Goal: Task Accomplishment & Management: Manage account settings

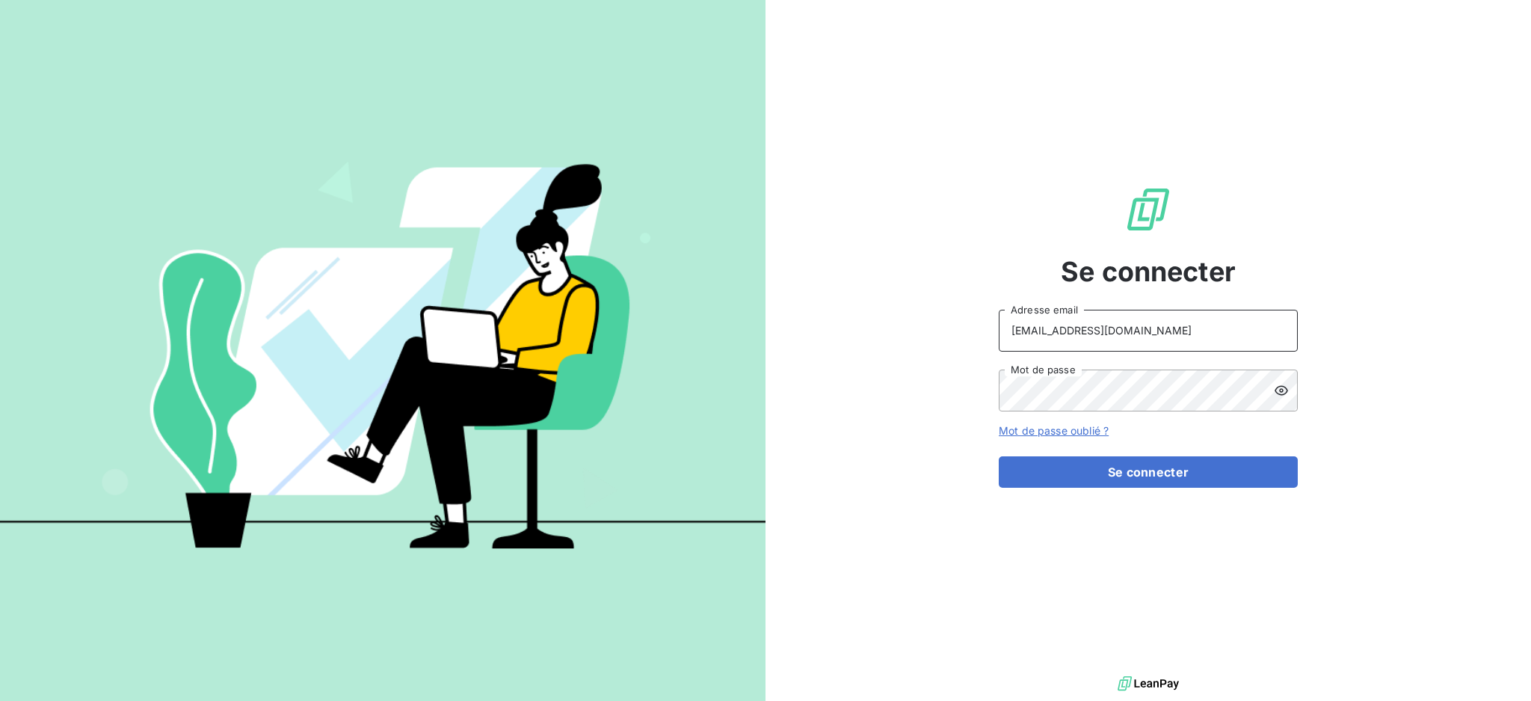
click at [1233, 347] on input "[EMAIL_ADDRESS][DOMAIN_NAME]" at bounding box center [1148, 331] width 299 height 42
type input "[EMAIL_ADDRESS][DOMAIN_NAME]"
click at [1079, 476] on button "Se connecter" at bounding box center [1148, 471] width 299 height 31
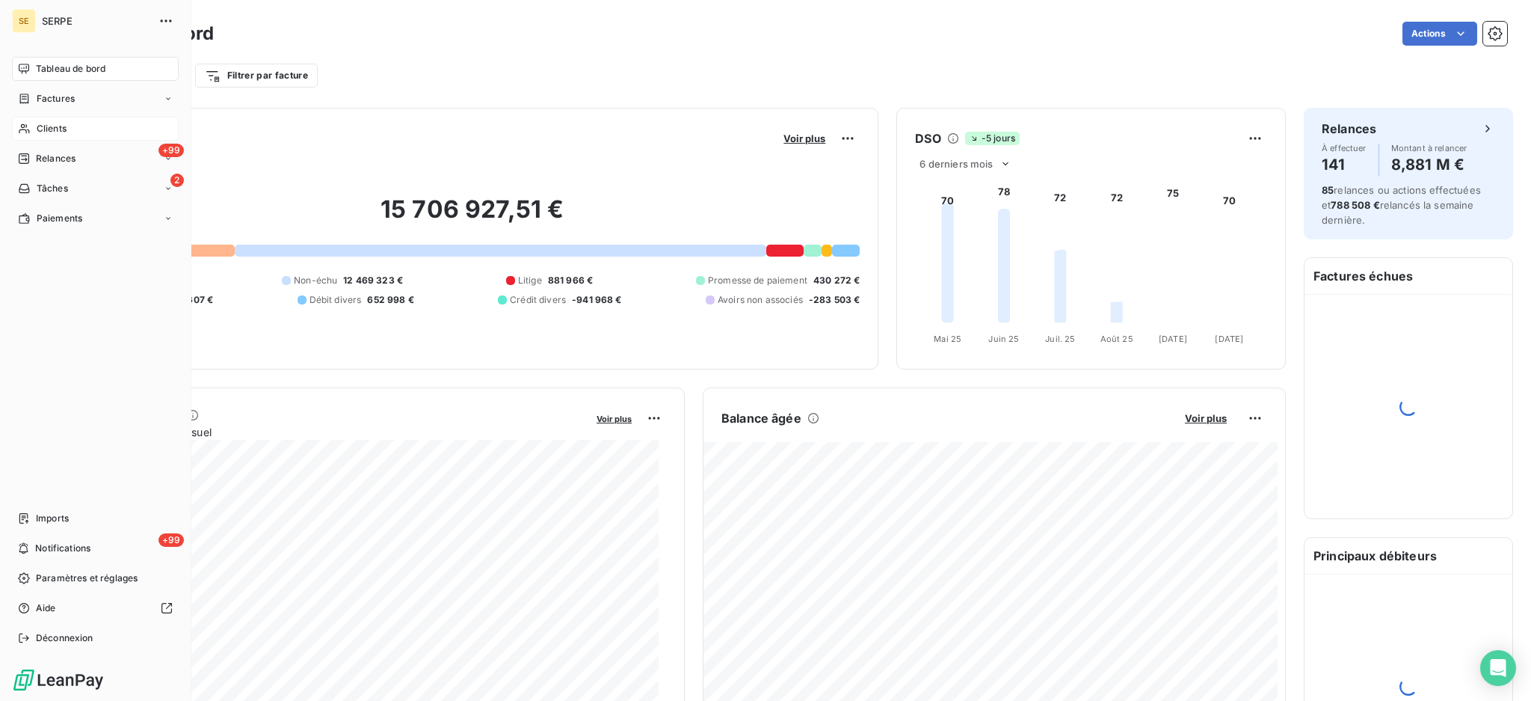
drag, startPoint x: 67, startPoint y: 130, endPoint x: 100, endPoint y: 120, distance: 35.2
click at [67, 129] on div "Clients" at bounding box center [95, 129] width 167 height 24
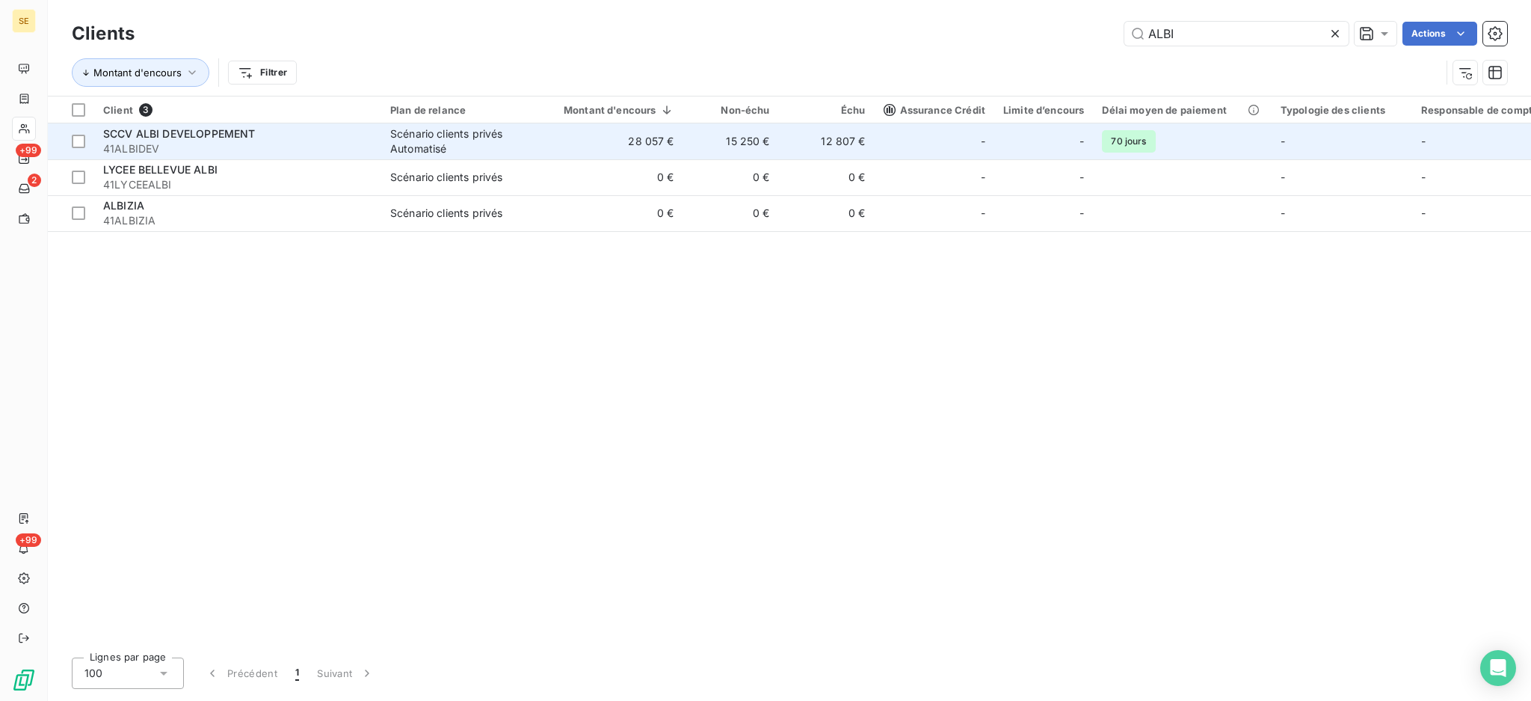
type input "ALBI"
click at [402, 151] on div "Scénario clients privés Automatisé" at bounding box center [459, 141] width 138 height 30
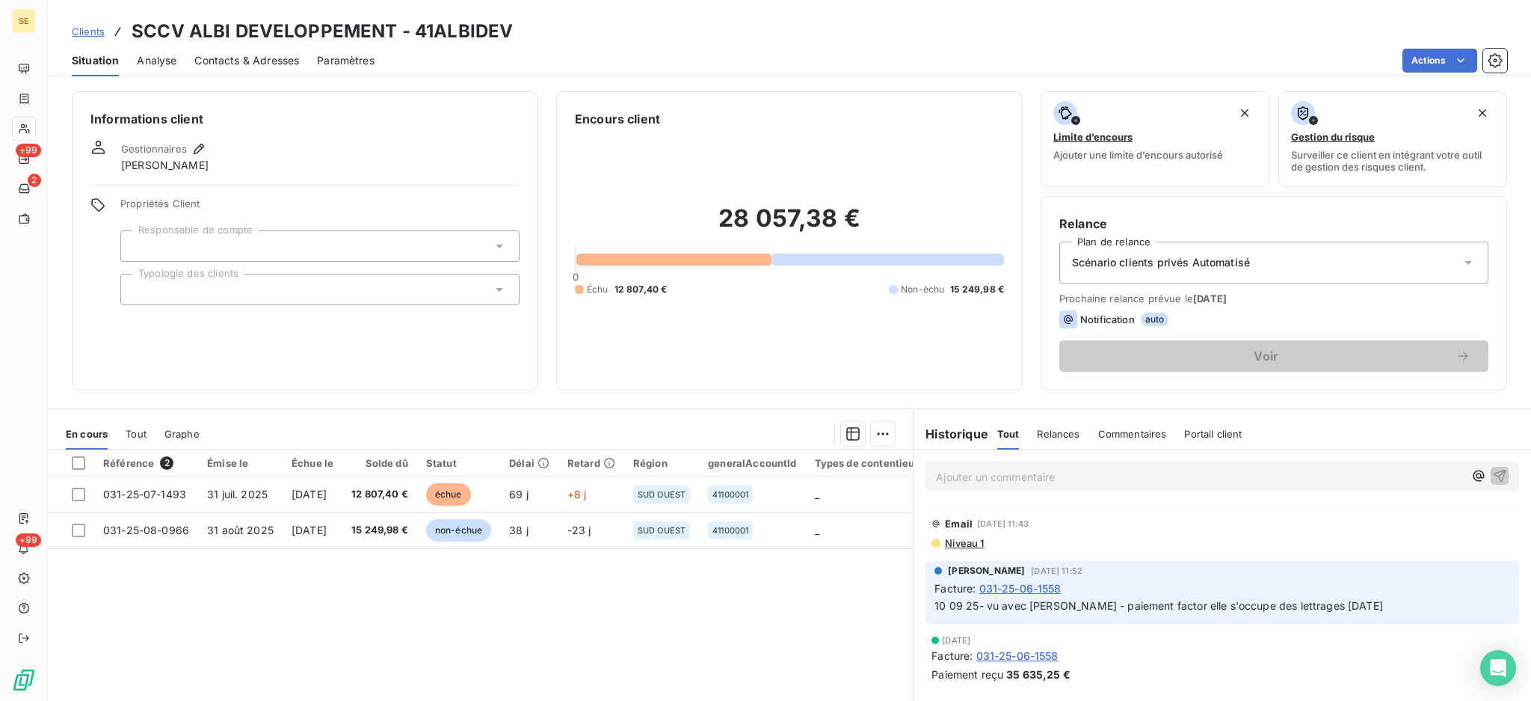
click at [1461, 262] on icon at bounding box center [1468, 262] width 15 height 15
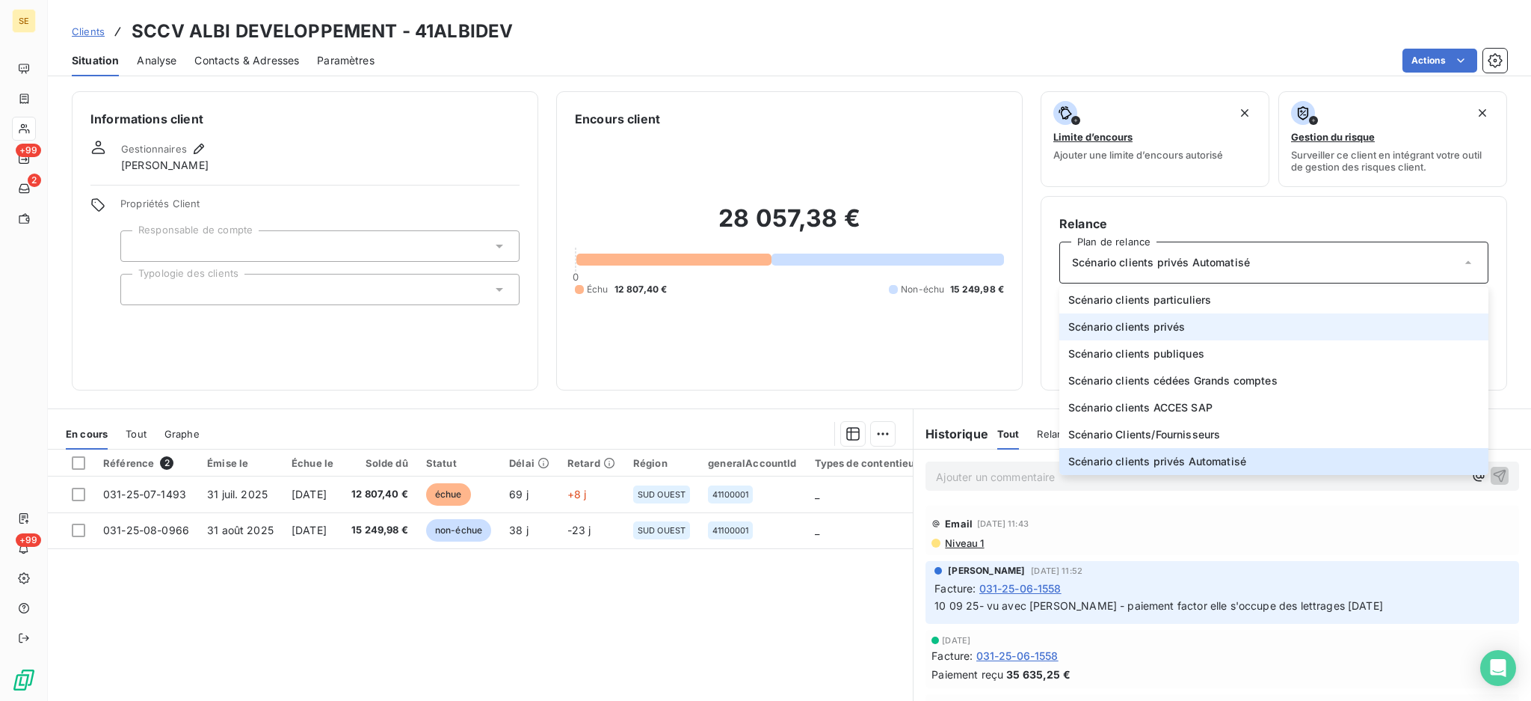
click at [1152, 331] on span "Scénario clients privés" at bounding box center [1127, 326] width 117 height 15
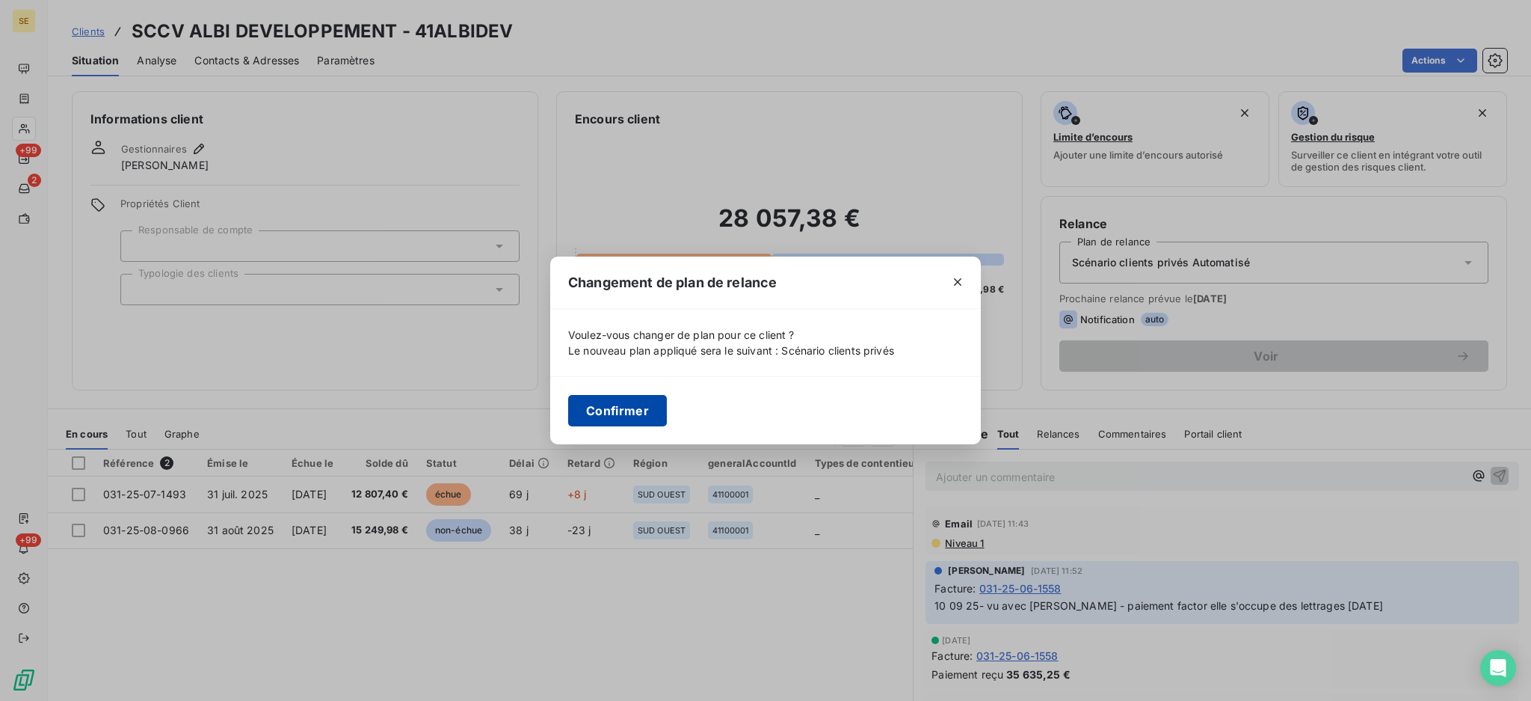
click at [610, 406] on button "Confirmer" at bounding box center [617, 410] width 99 height 31
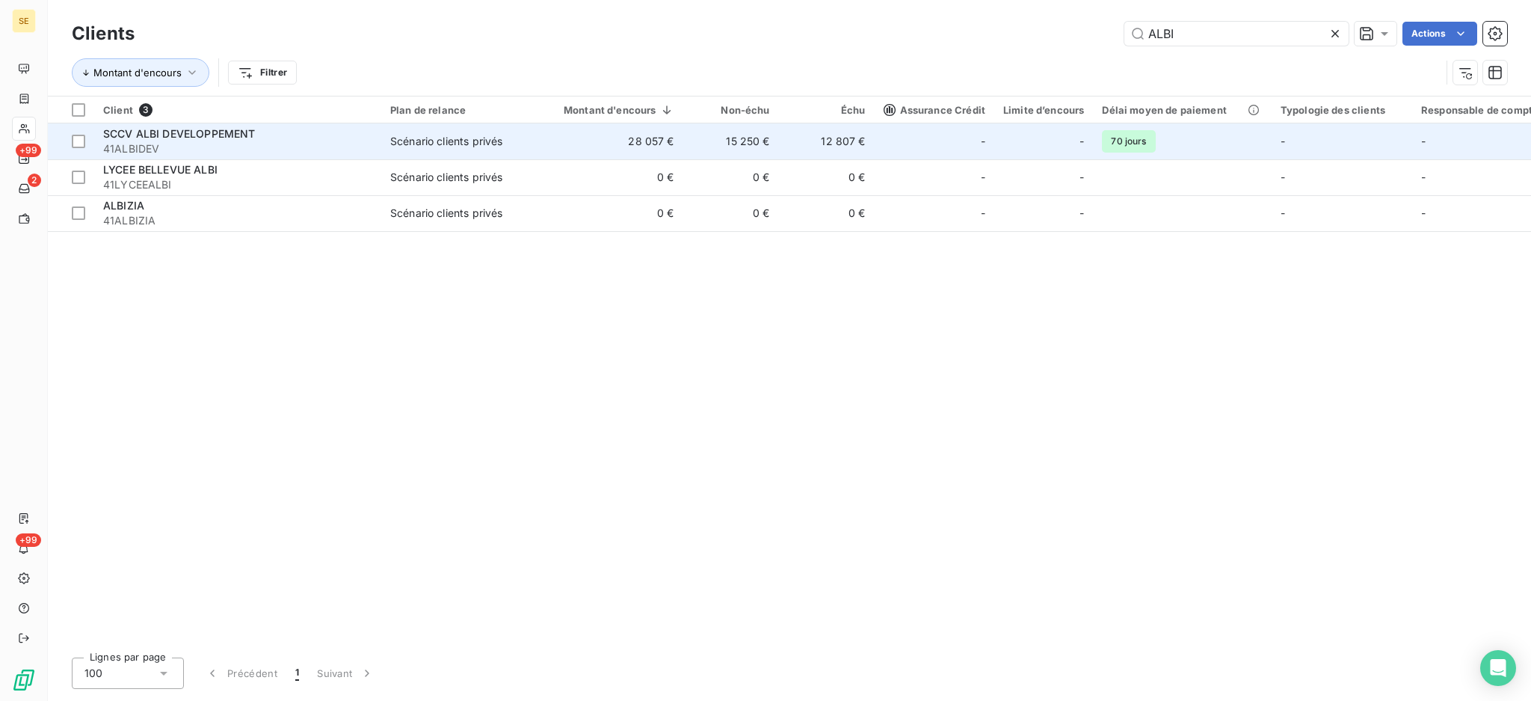
click at [280, 145] on span "41ALBIDEV" at bounding box center [237, 148] width 269 height 15
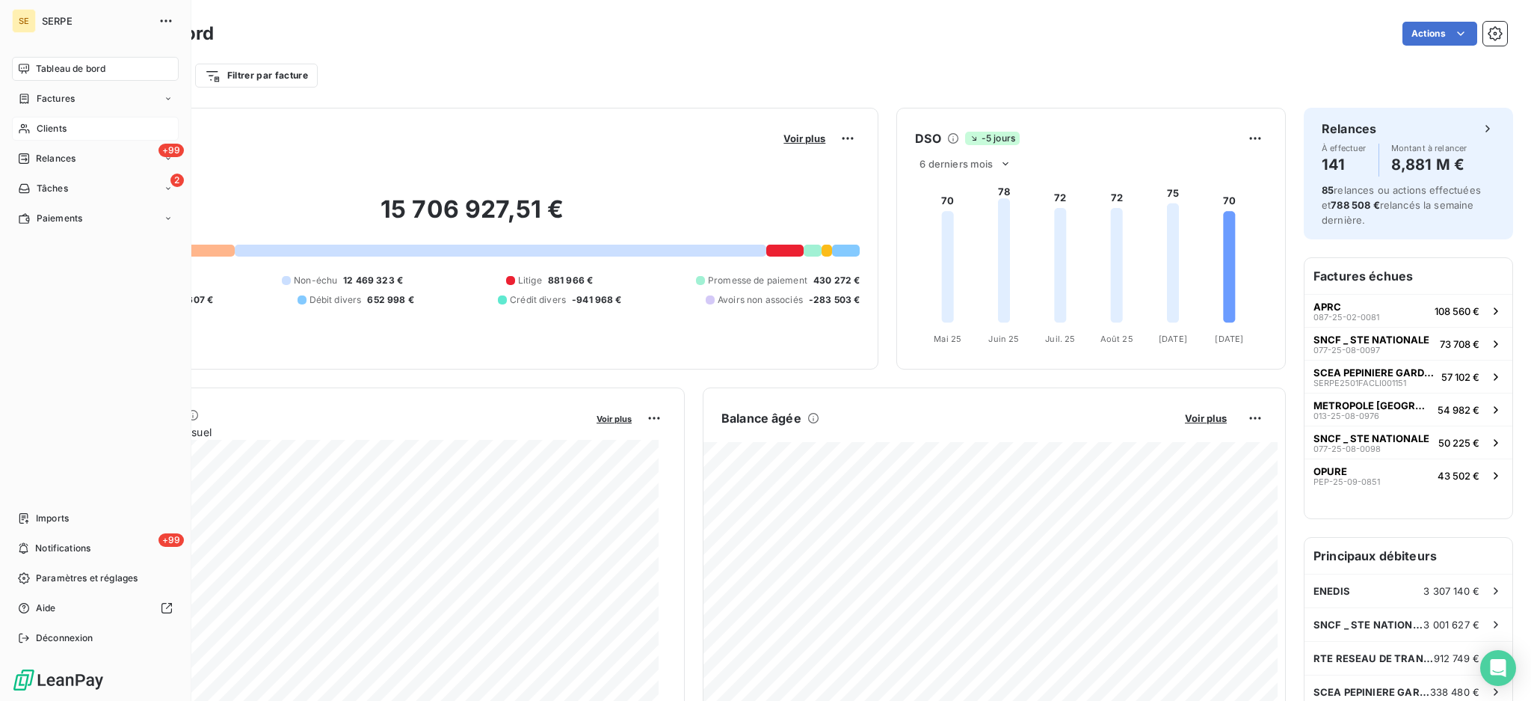
click at [44, 125] on span "Clients" at bounding box center [52, 128] width 30 height 13
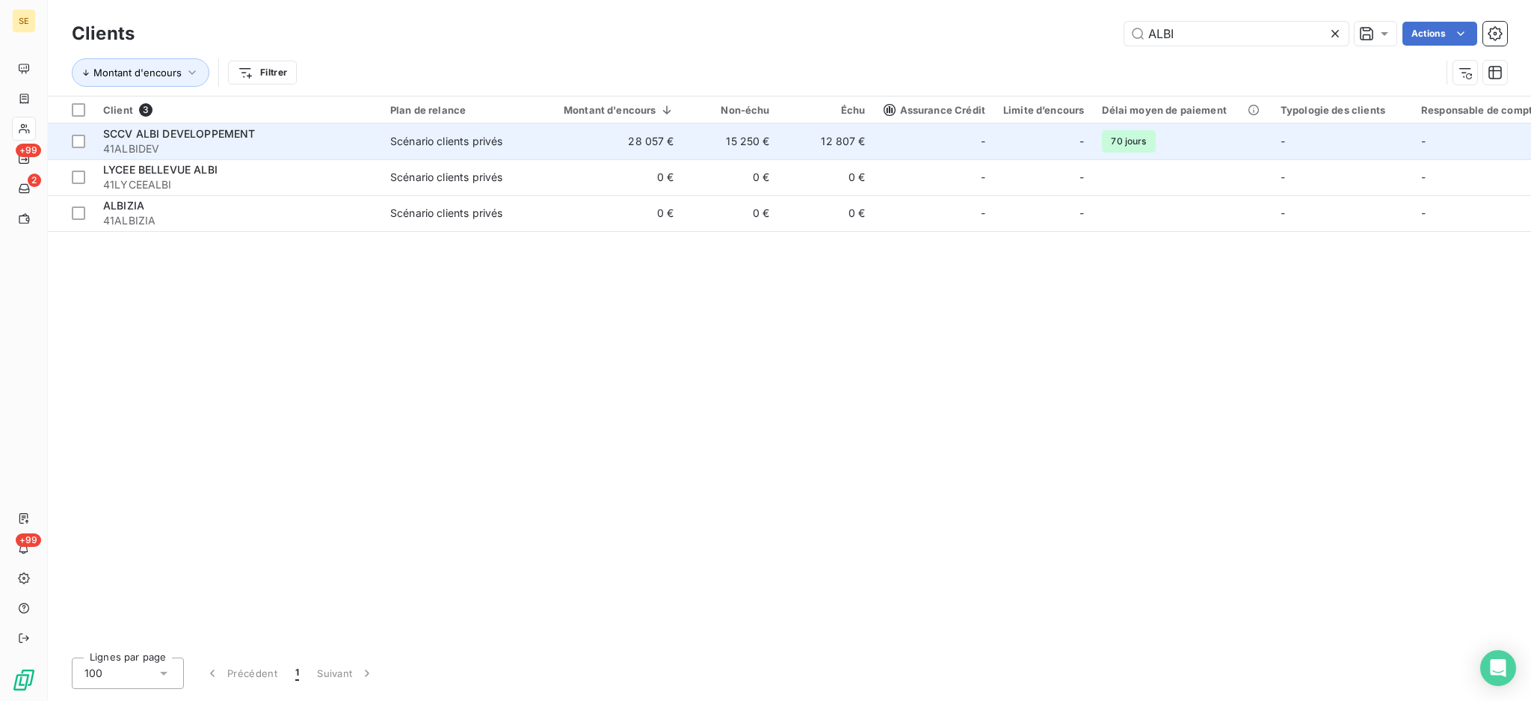
click at [206, 136] on span "SCCV ALBI DEVELOPPEMENT" at bounding box center [179, 133] width 152 height 13
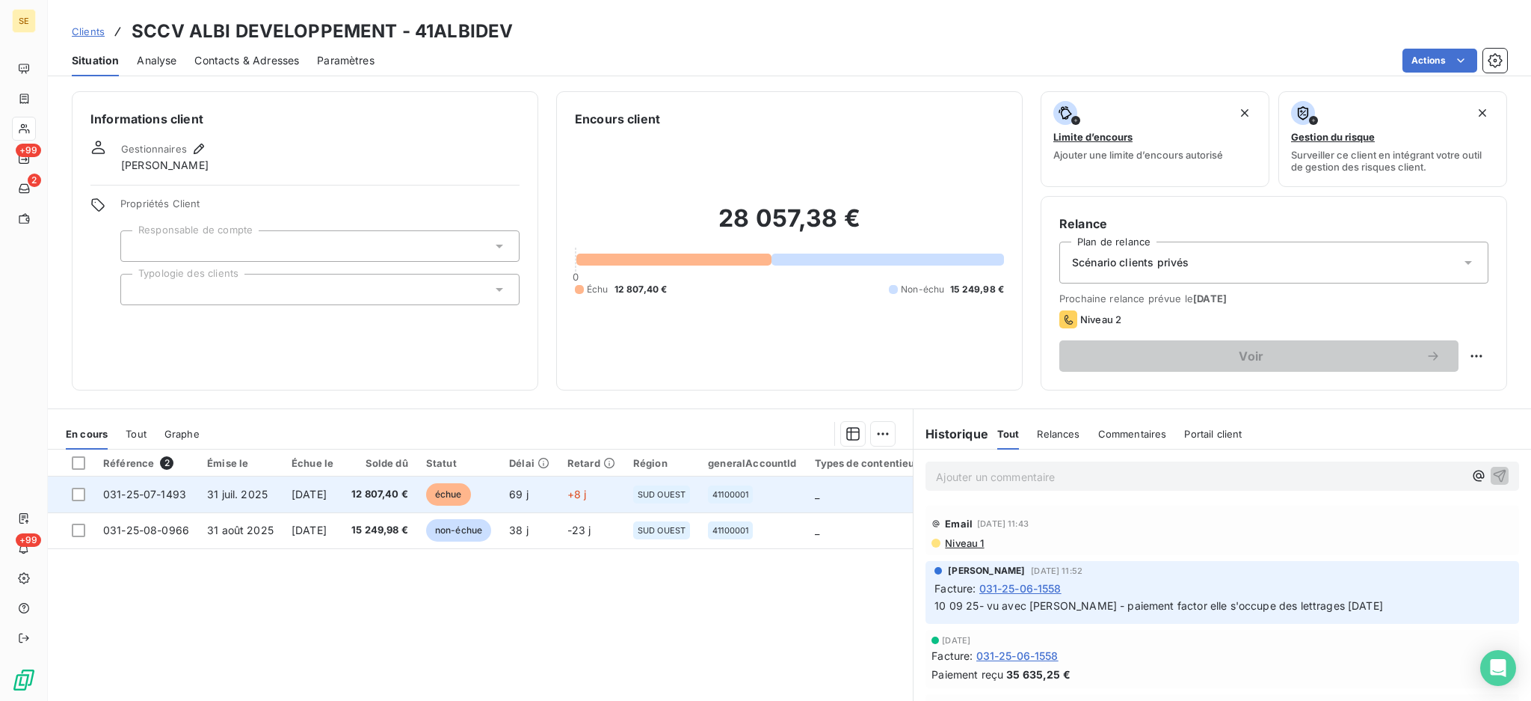
click at [417, 492] on td "12 807,40 €" at bounding box center [379, 494] width 75 height 36
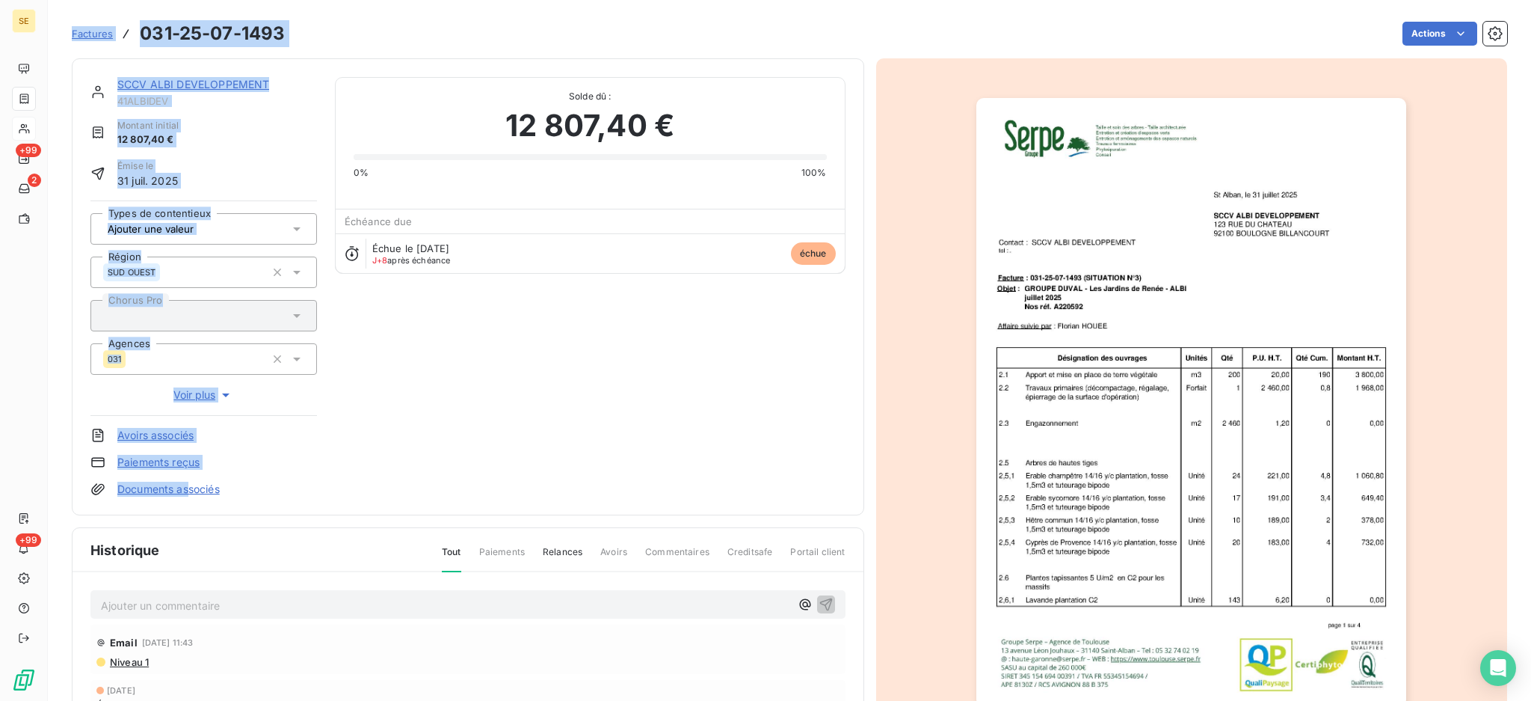
drag, startPoint x: 437, startPoint y: 492, endPoint x: 188, endPoint y: 477, distance: 249.5
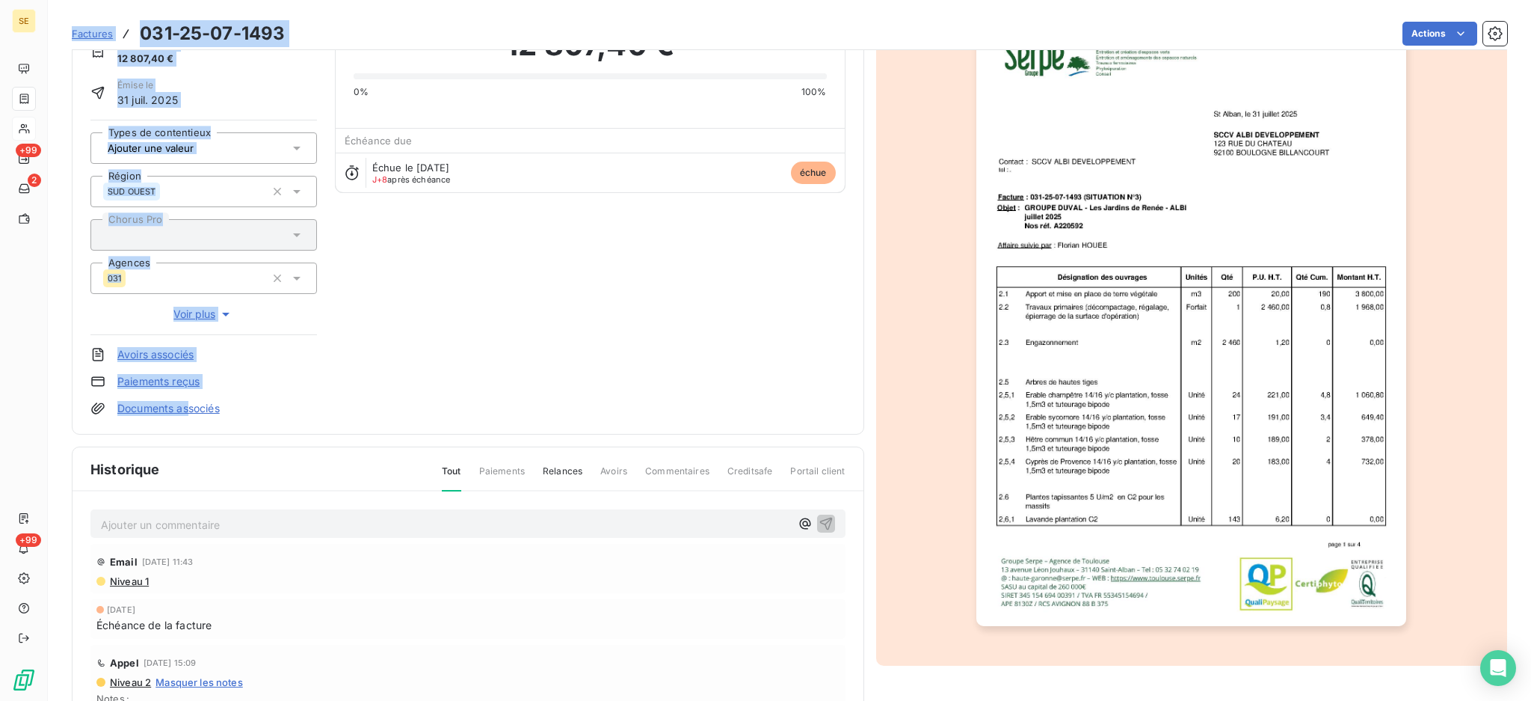
scroll to position [198, 0]
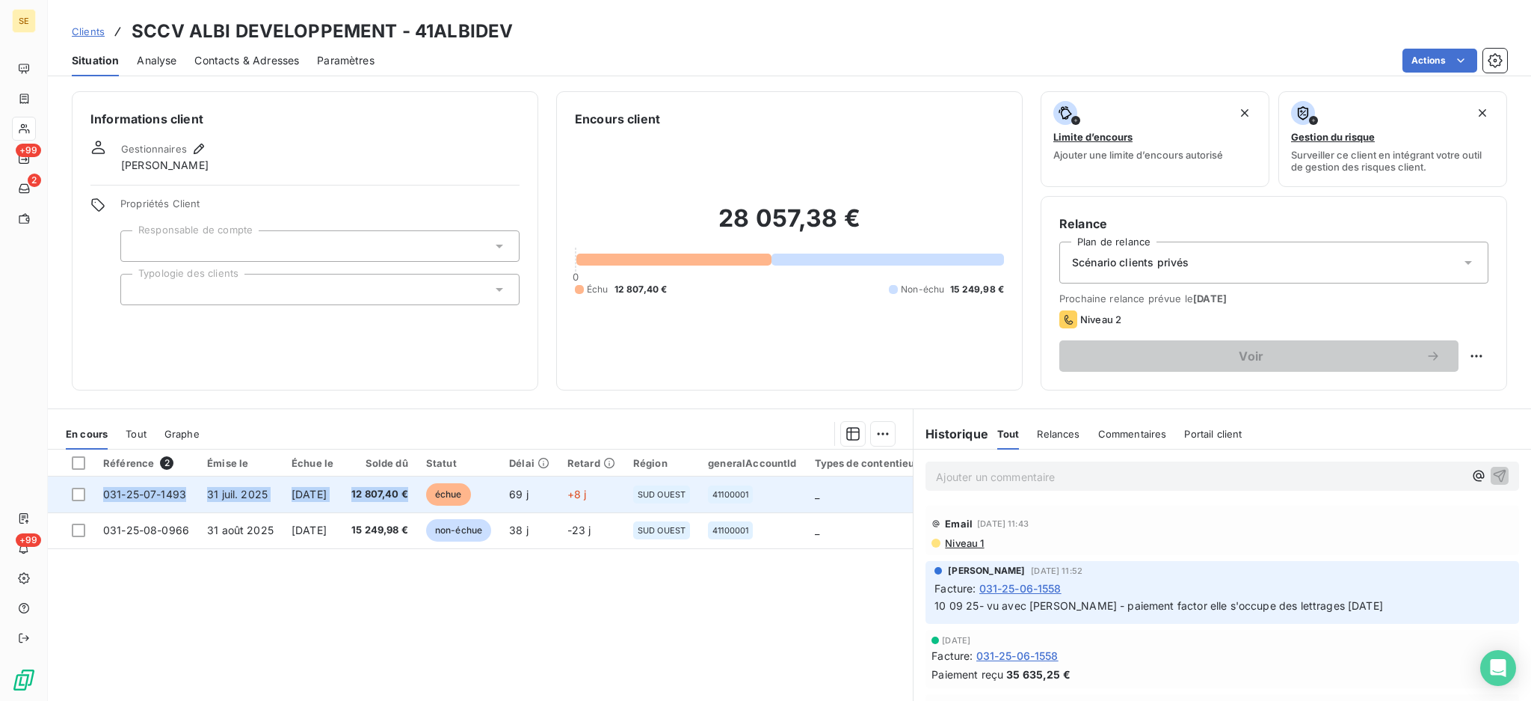
drag, startPoint x: 439, startPoint y: 494, endPoint x: 102, endPoint y: 492, distance: 336.5
click at [102, 492] on tr "031-25-07-1493 [DATE] [DATE] 12 807,40 € échue 69 j +8 j SUD OUEST 41100001 _ 0…" at bounding box center [606, 494] width 1117 height 36
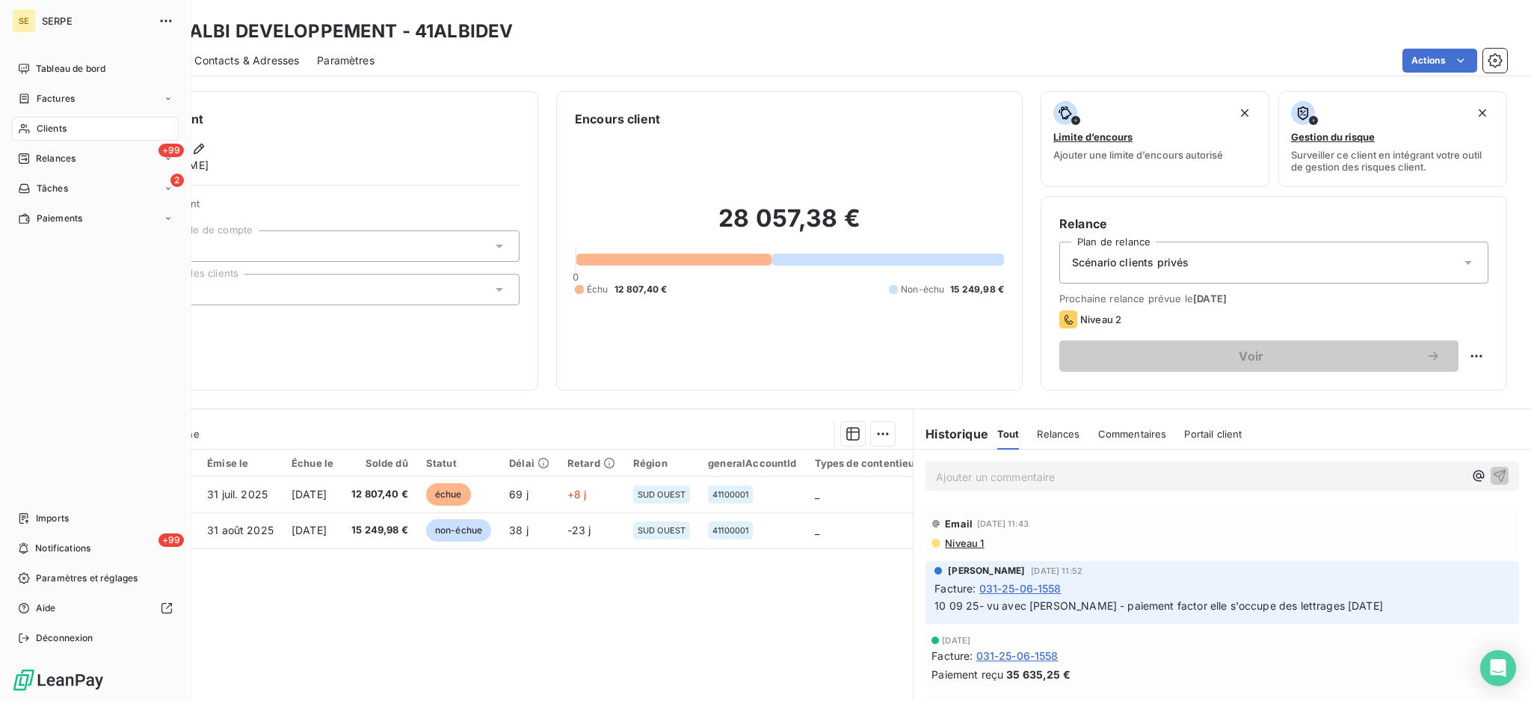
click at [62, 132] on span "Clients" at bounding box center [52, 128] width 30 height 13
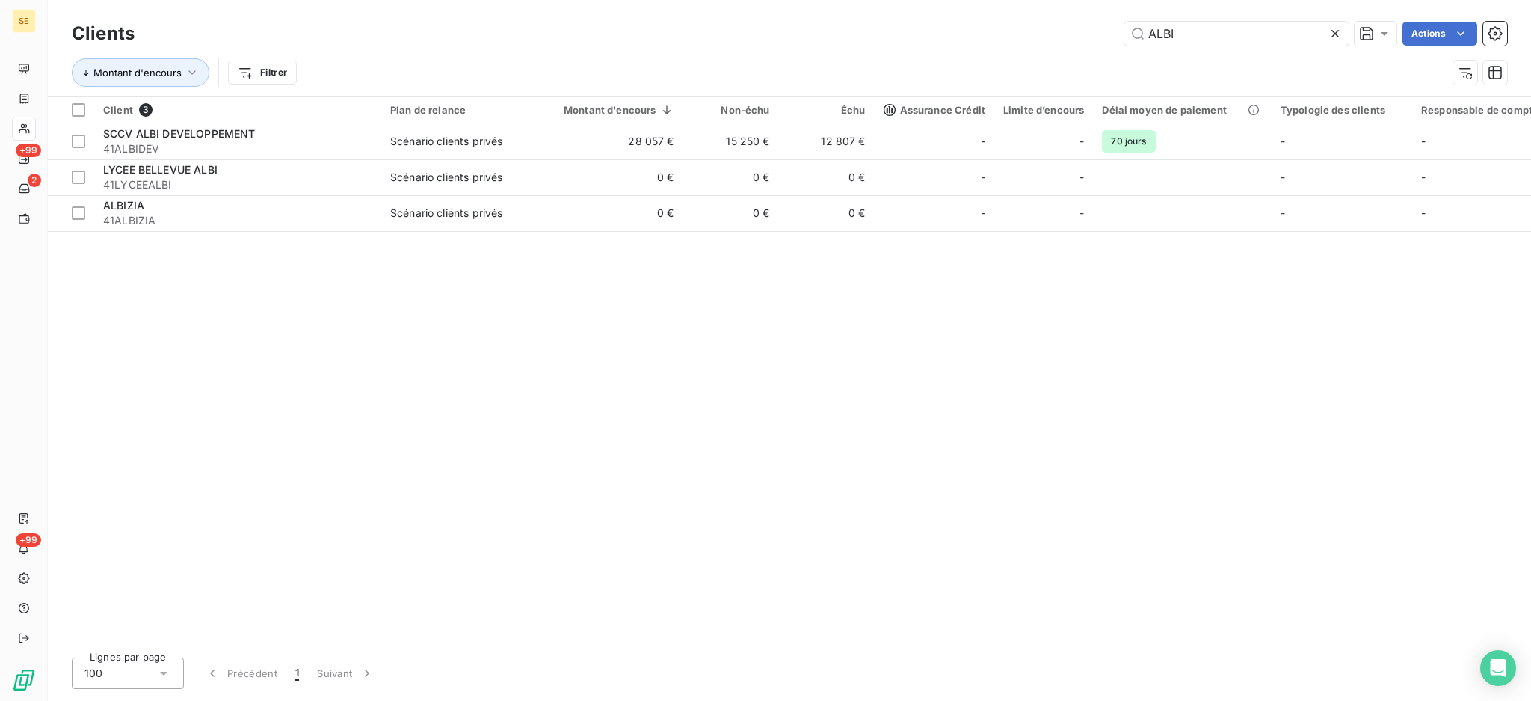
click at [1341, 29] on icon at bounding box center [1335, 33] width 15 height 15
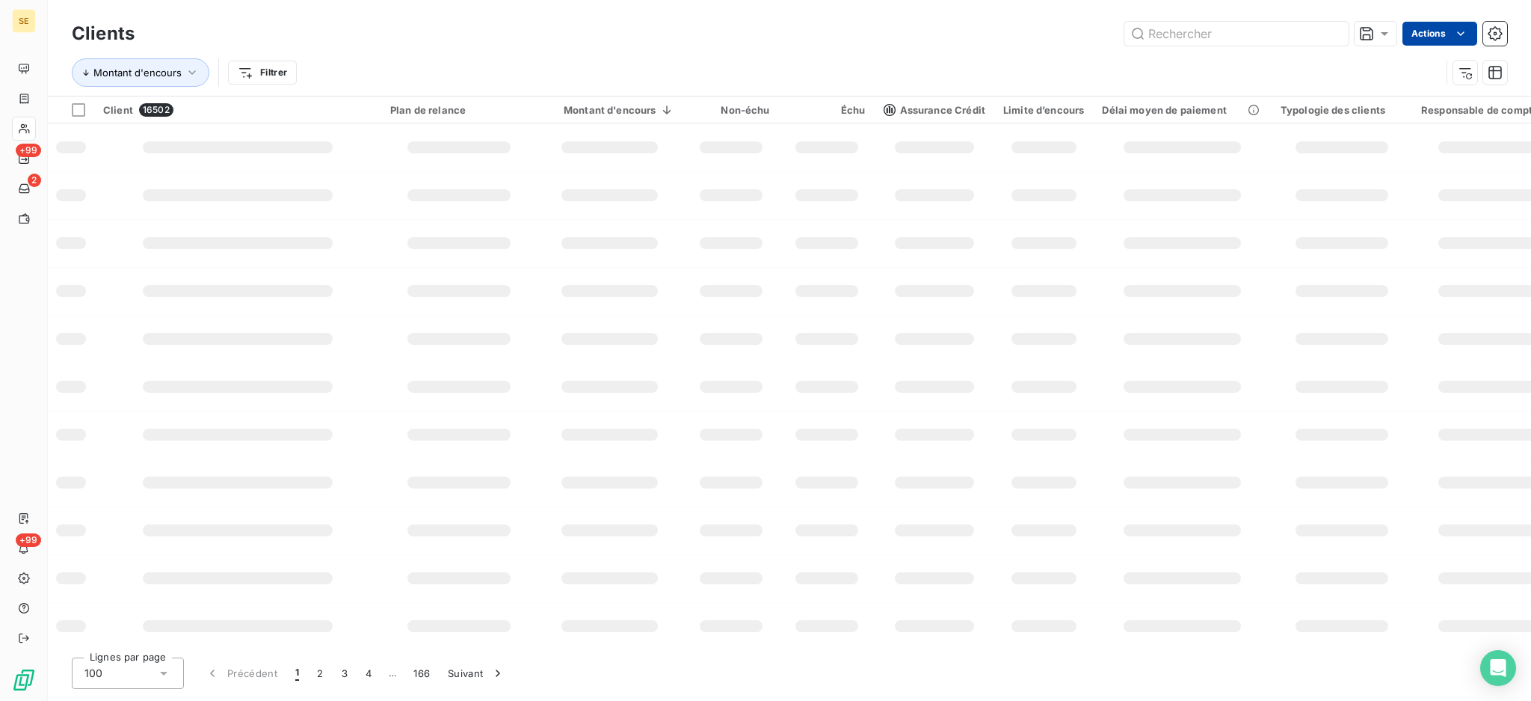
click at [1429, 41] on html "SE +99 2 +99 Clients Actions Montant d'encours Filtrer Client 16502 Plan de rel…" at bounding box center [765, 350] width 1531 height 701
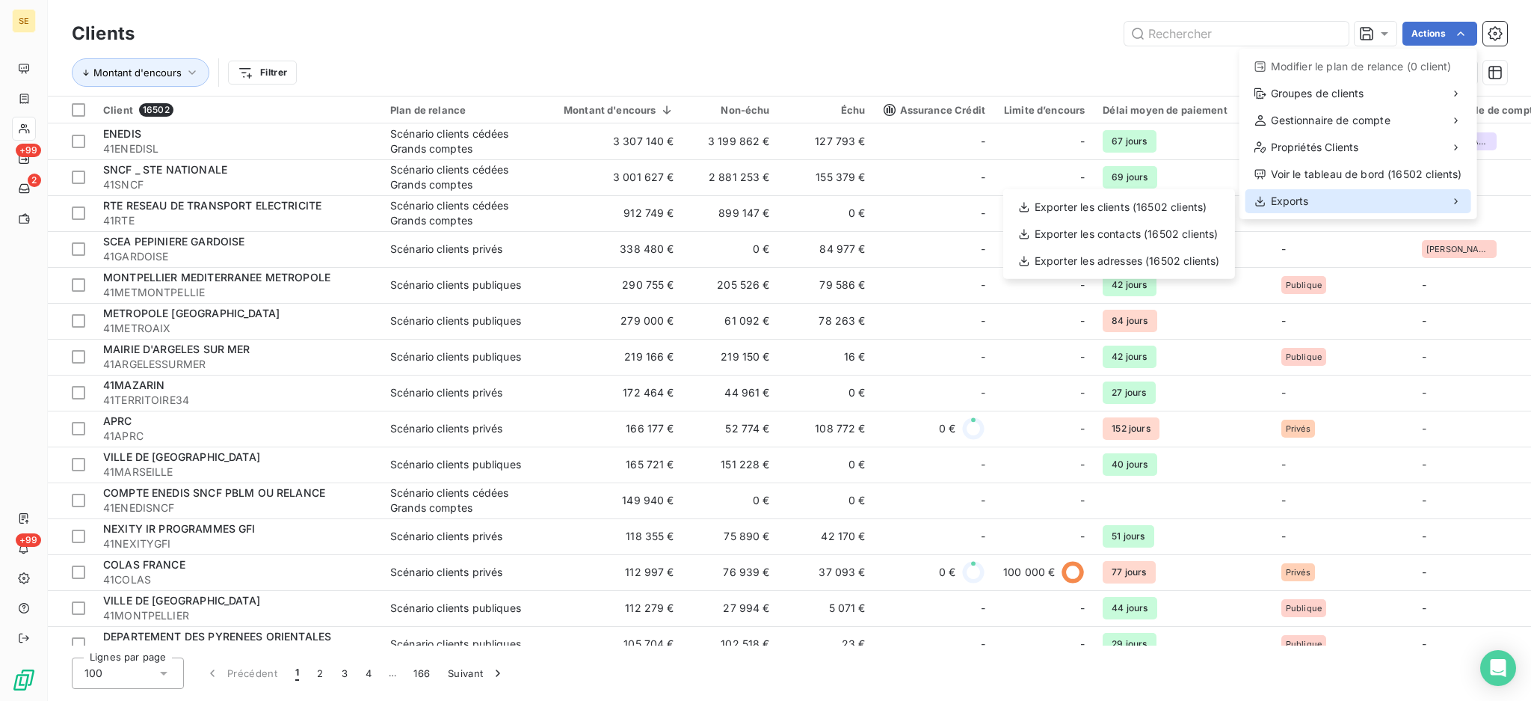
click at [1304, 200] on span "Exports" at bounding box center [1290, 201] width 38 height 15
click at [1176, 209] on div "Exporter les clients (16502 clients)" at bounding box center [1120, 207] width 220 height 24
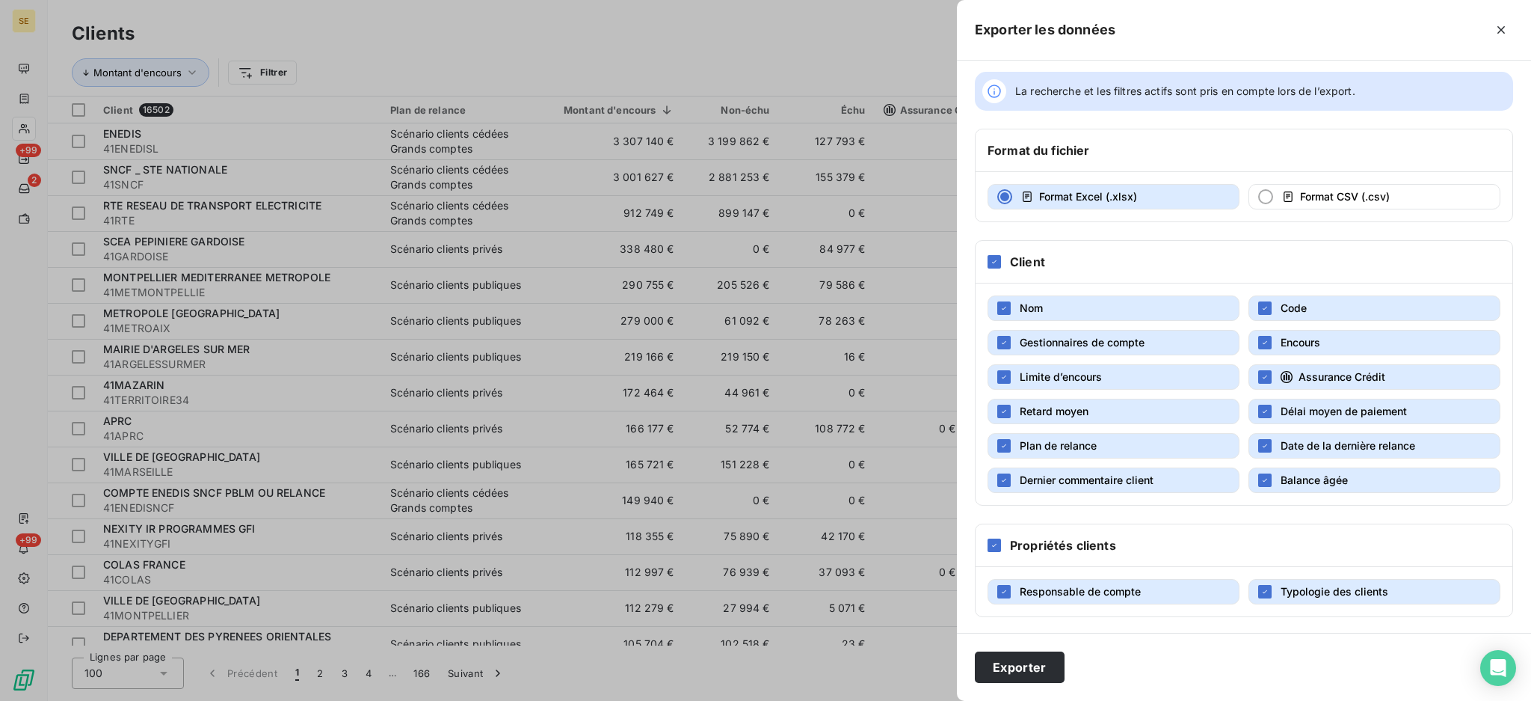
scroll to position [9, 0]
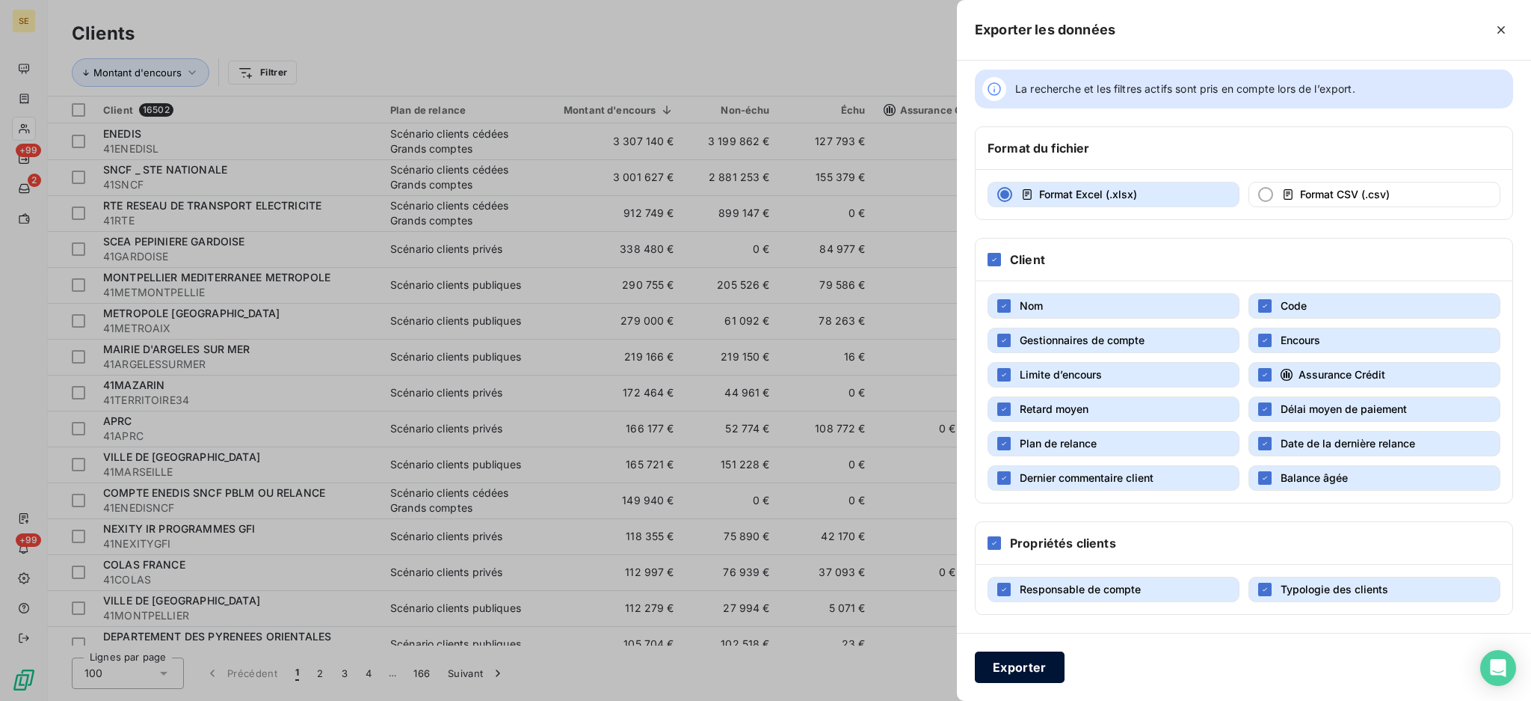
click at [1007, 661] on button "Exporter" at bounding box center [1020, 666] width 90 height 31
type input "ALBI"
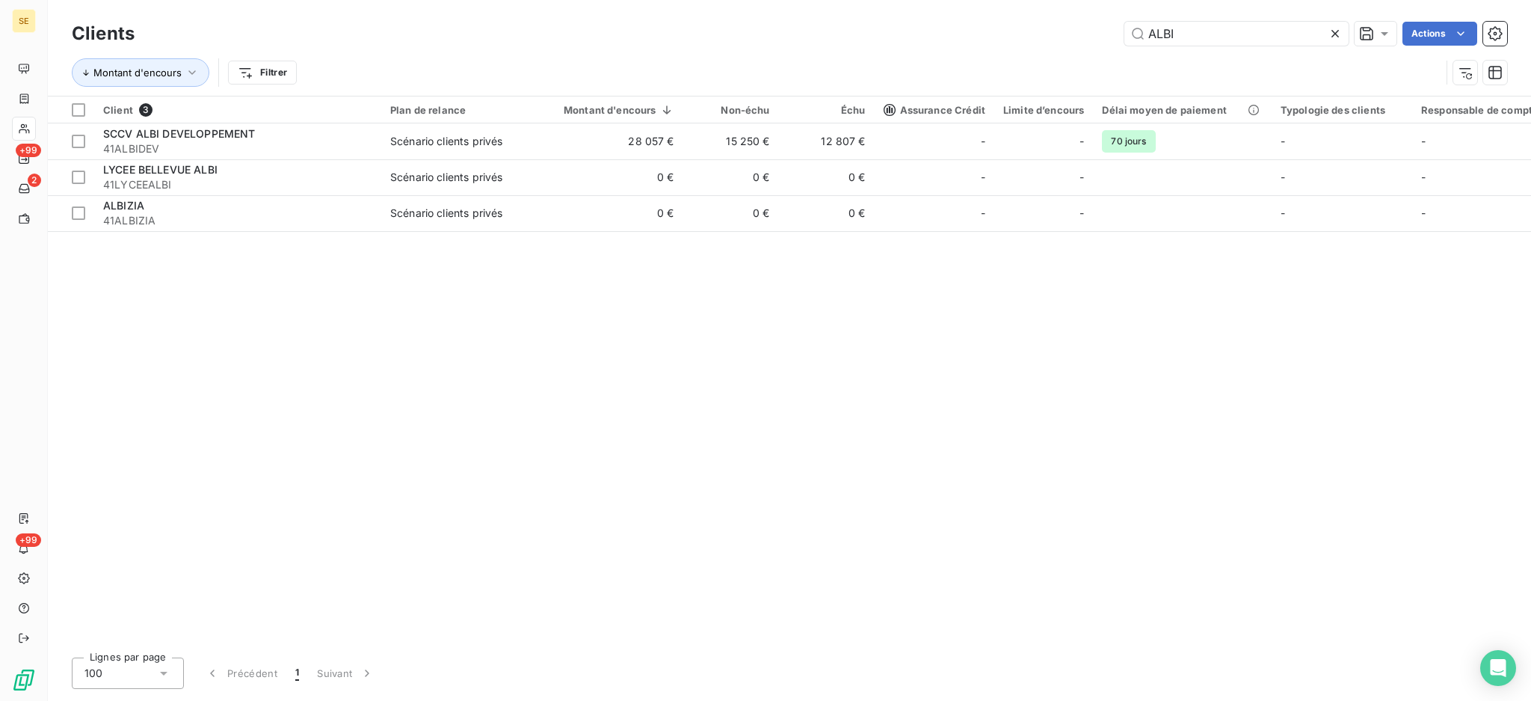
click at [1336, 33] on icon at bounding box center [1335, 33] width 15 height 15
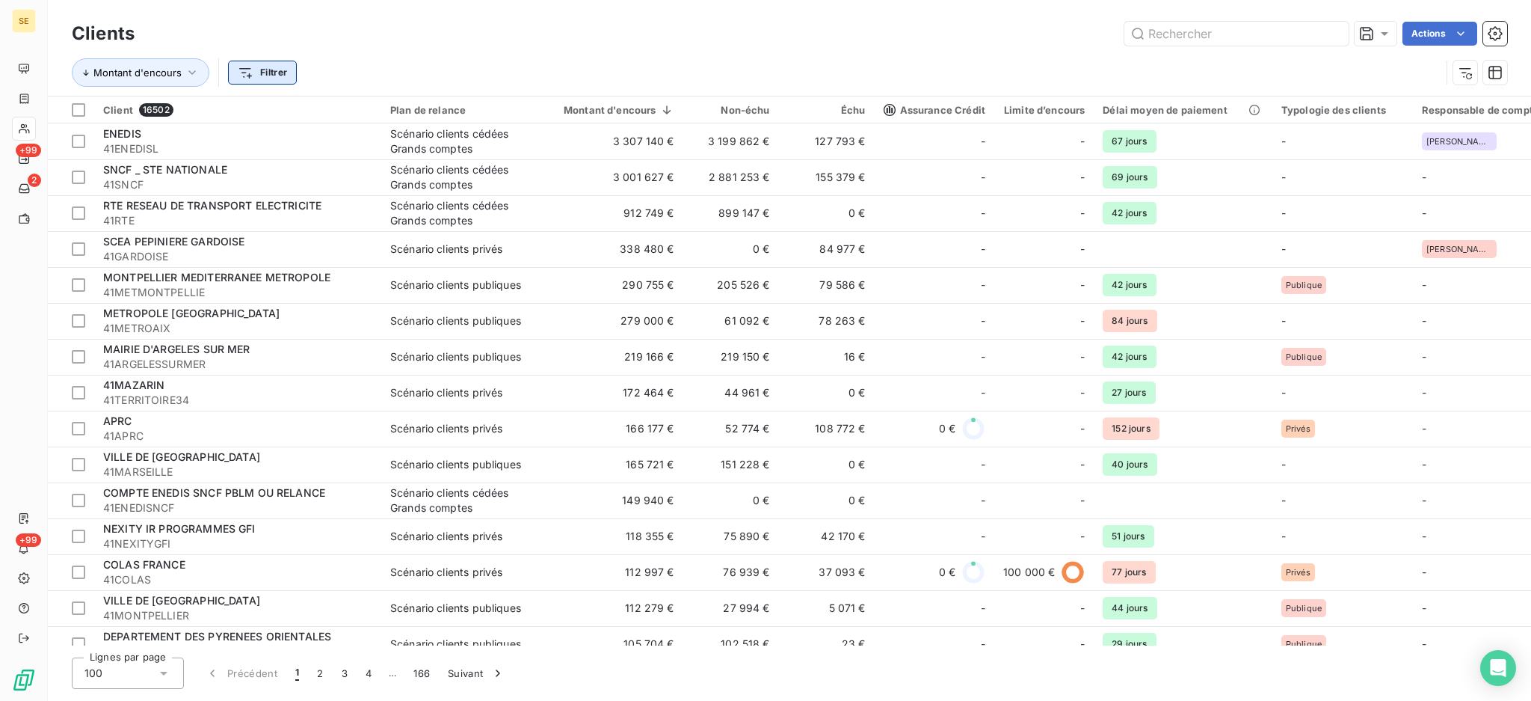
click at [283, 76] on html "SE +99 2 +99 Clients Actions Montant d'encours Filtrer Client 16502 Plan de rel…" at bounding box center [765, 350] width 1531 height 701
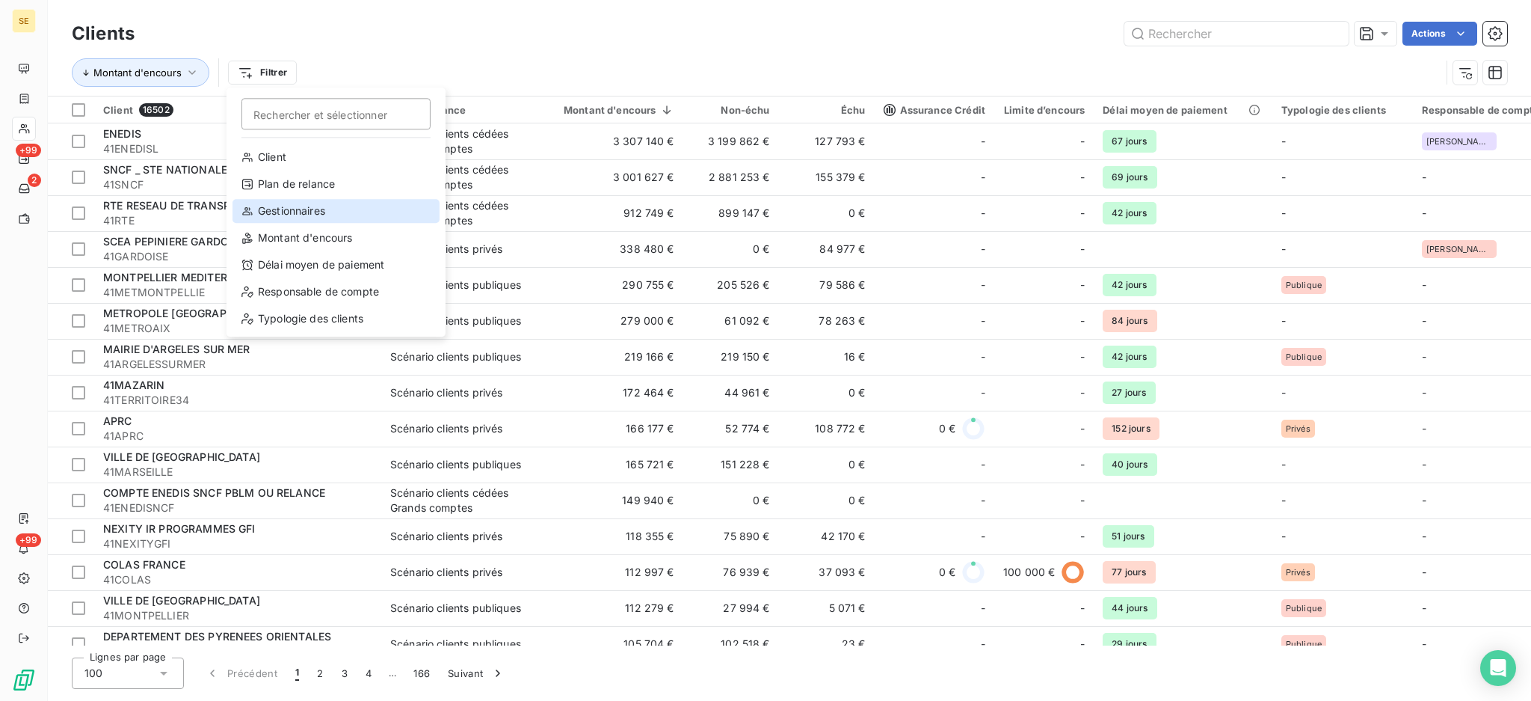
click at [289, 210] on div "Gestionnaires" at bounding box center [336, 211] width 207 height 24
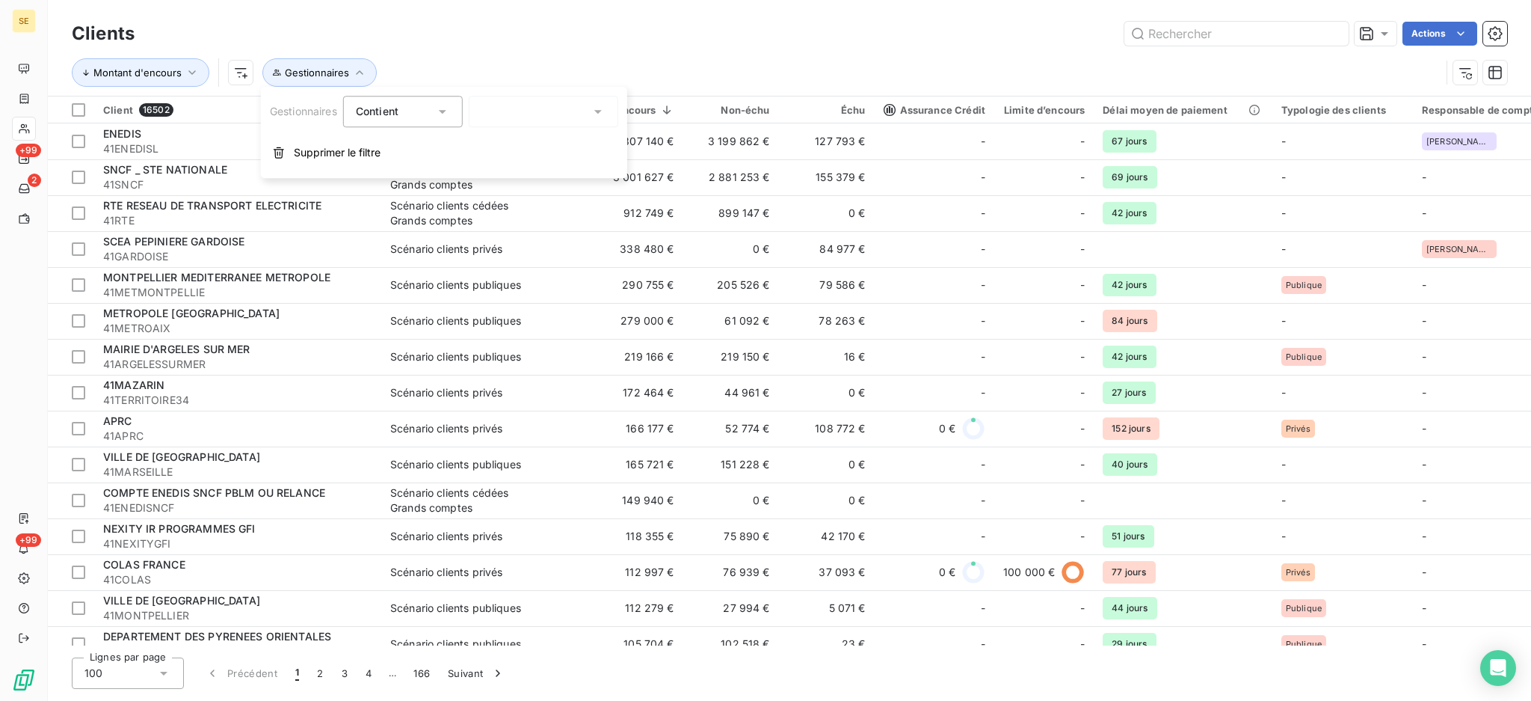
click at [602, 109] on icon at bounding box center [598, 111] width 15 height 15
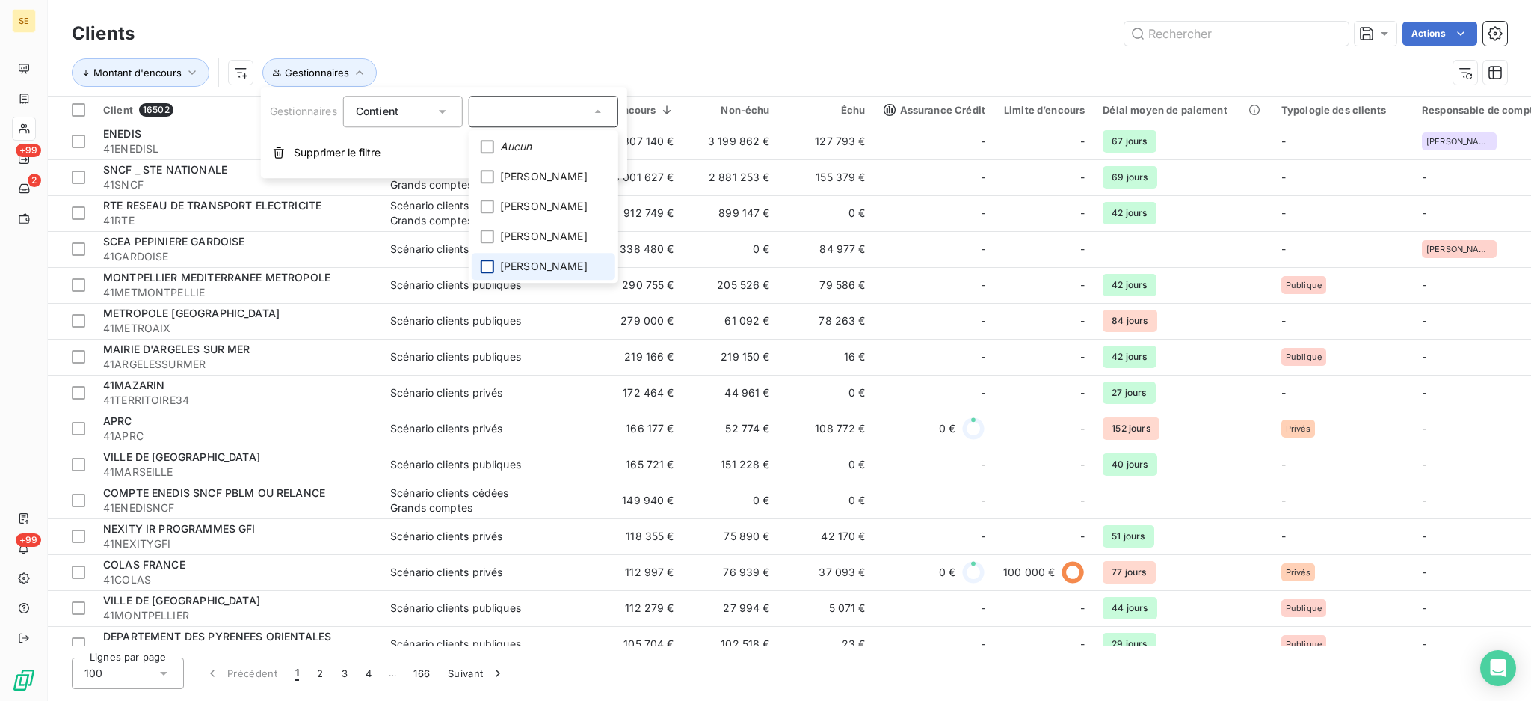
click at [484, 267] on div at bounding box center [487, 265] width 13 height 13
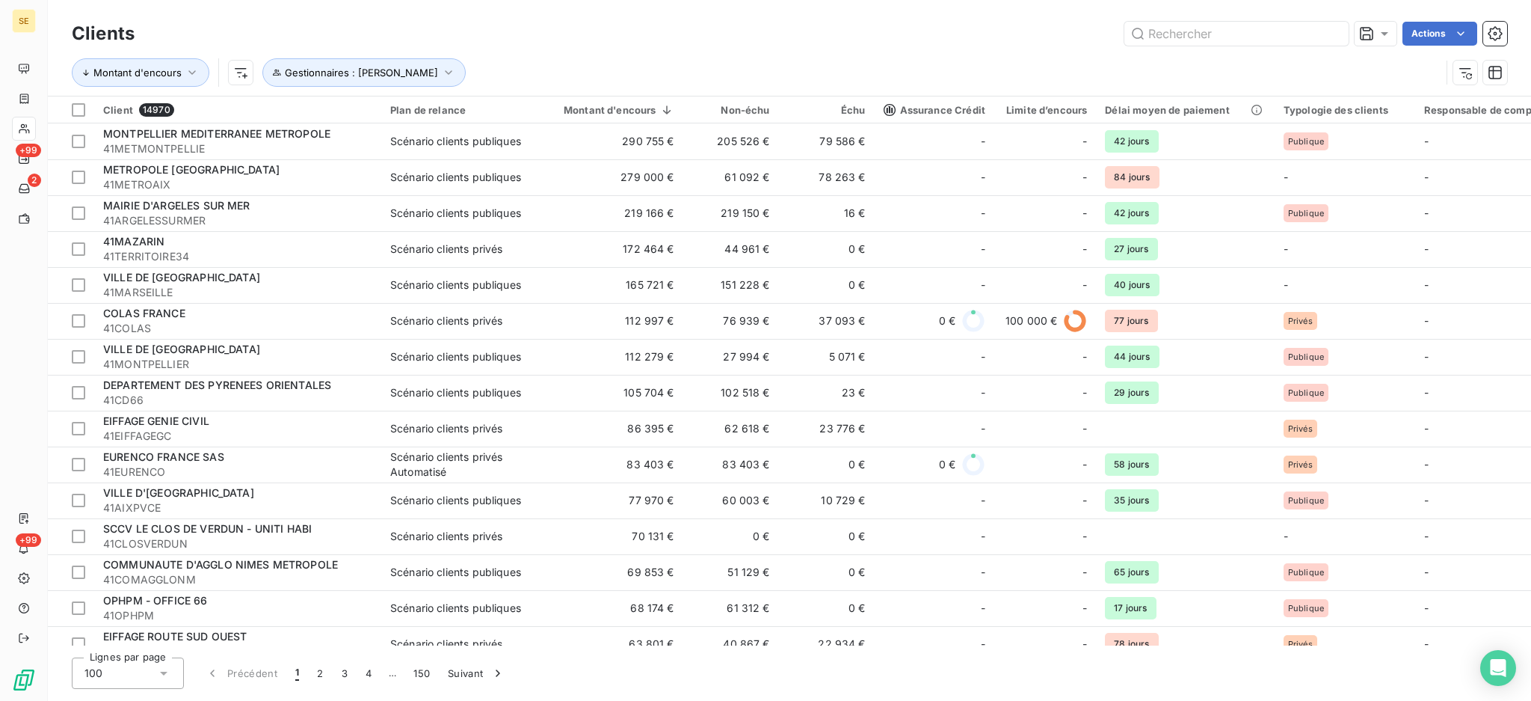
click at [623, 40] on div "Actions" at bounding box center [830, 34] width 1355 height 24
click at [1425, 34] on html "SE +99 2 +99 Clients Actions Montant d'encours Gestionnaires : [PERSON_NAME] Cl…" at bounding box center [765, 350] width 1531 height 701
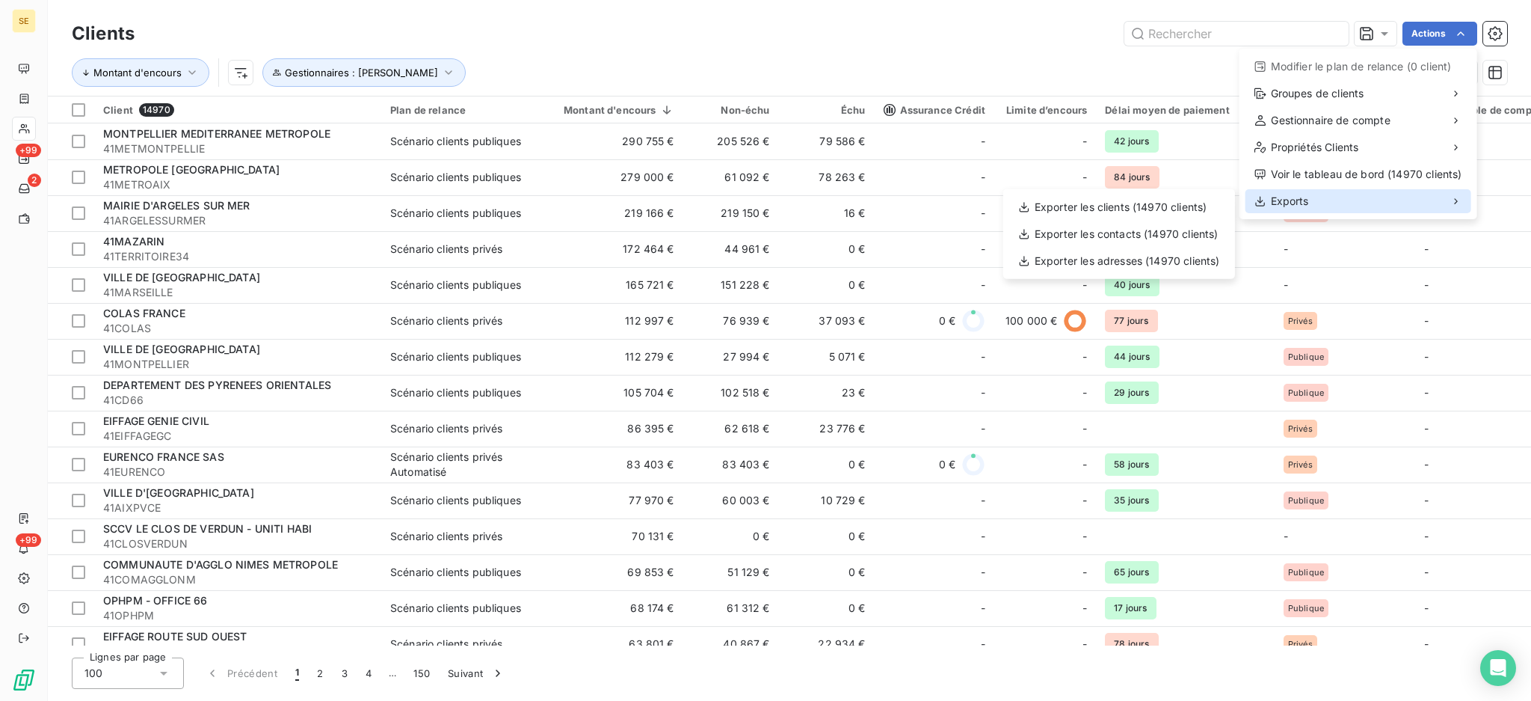
click at [1282, 208] on span "Exports" at bounding box center [1290, 201] width 38 height 15
click at [1147, 210] on div "Exporter les clients (14970 clients)" at bounding box center [1120, 207] width 220 height 24
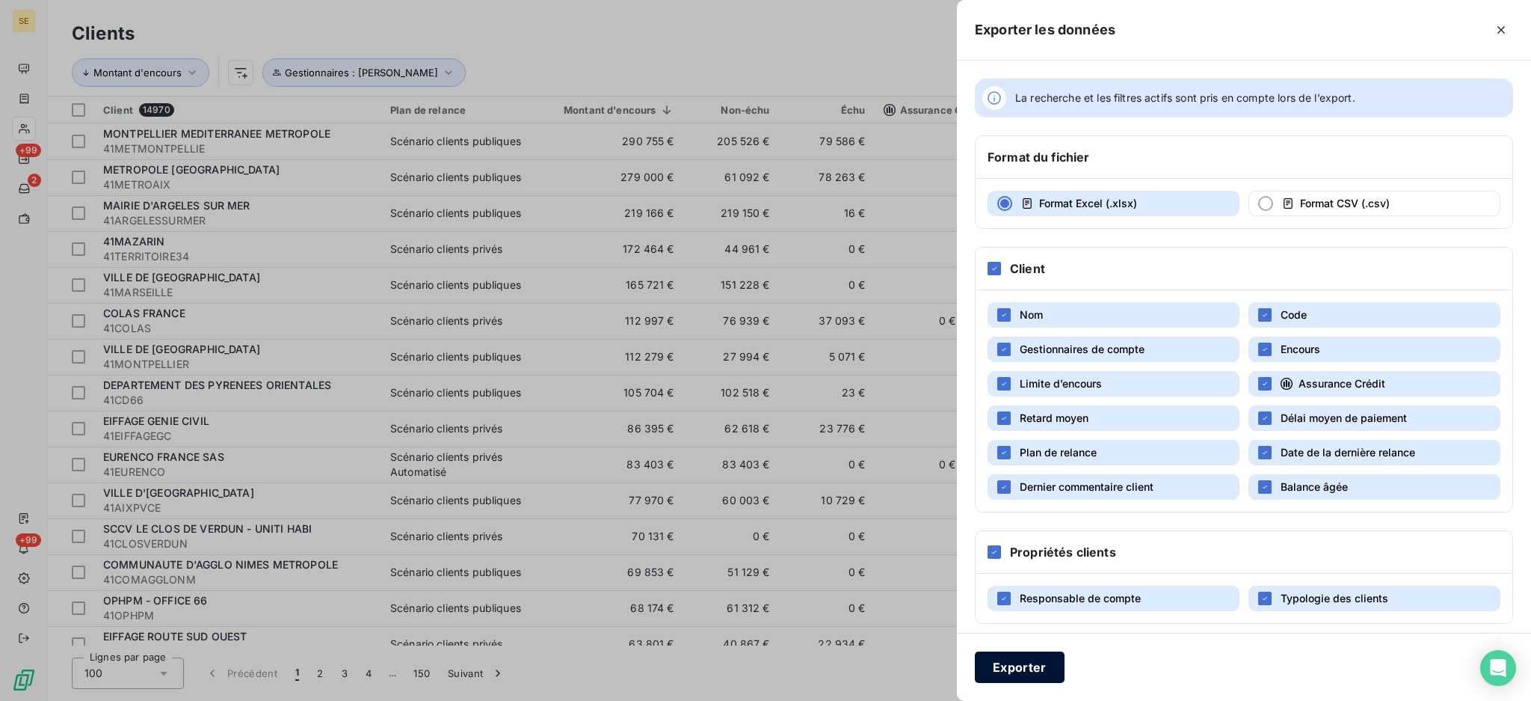
click at [1010, 669] on button "Exporter" at bounding box center [1020, 666] width 90 height 31
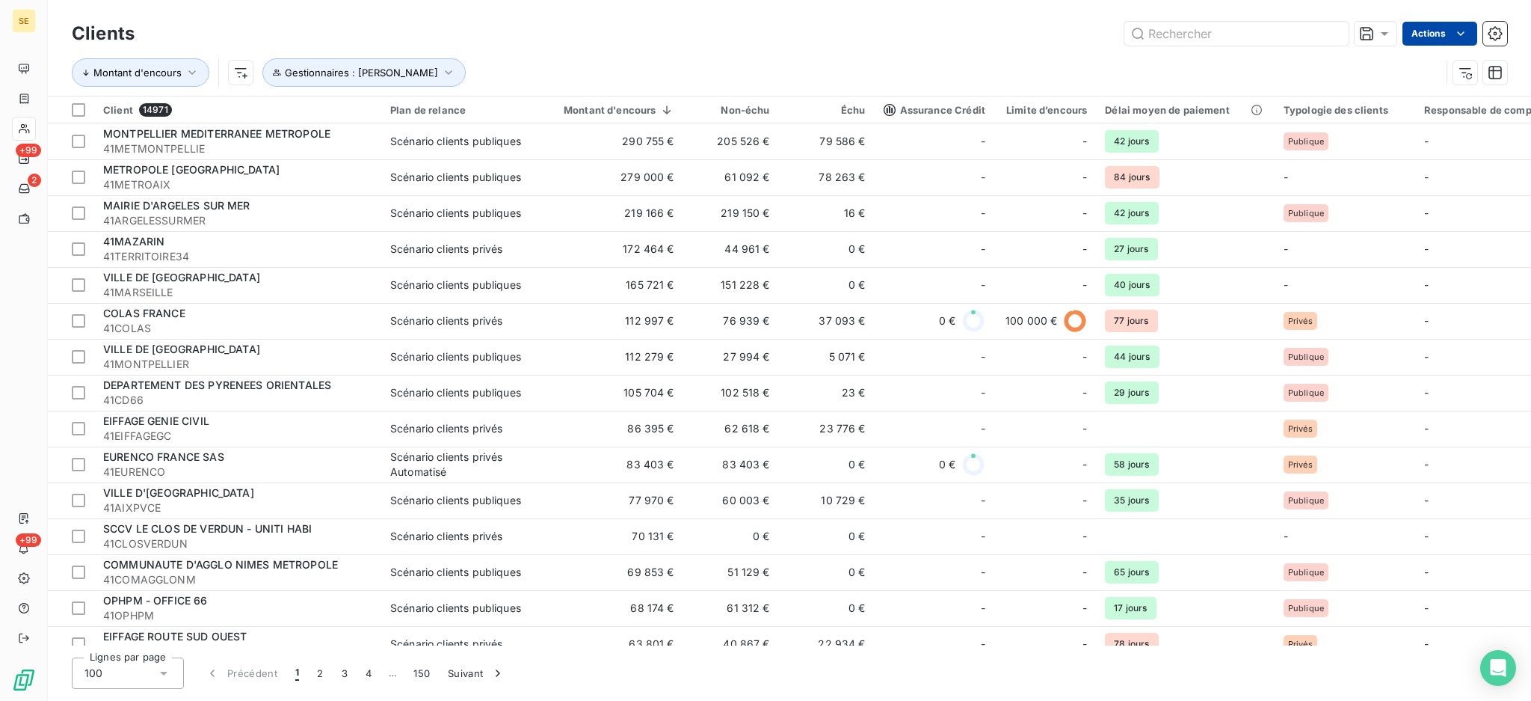
click at [1422, 30] on html "SE +99 2 +99 Clients Actions Montant d'encours Gestionnaires : [PERSON_NAME] Cl…" at bounding box center [765, 350] width 1531 height 701
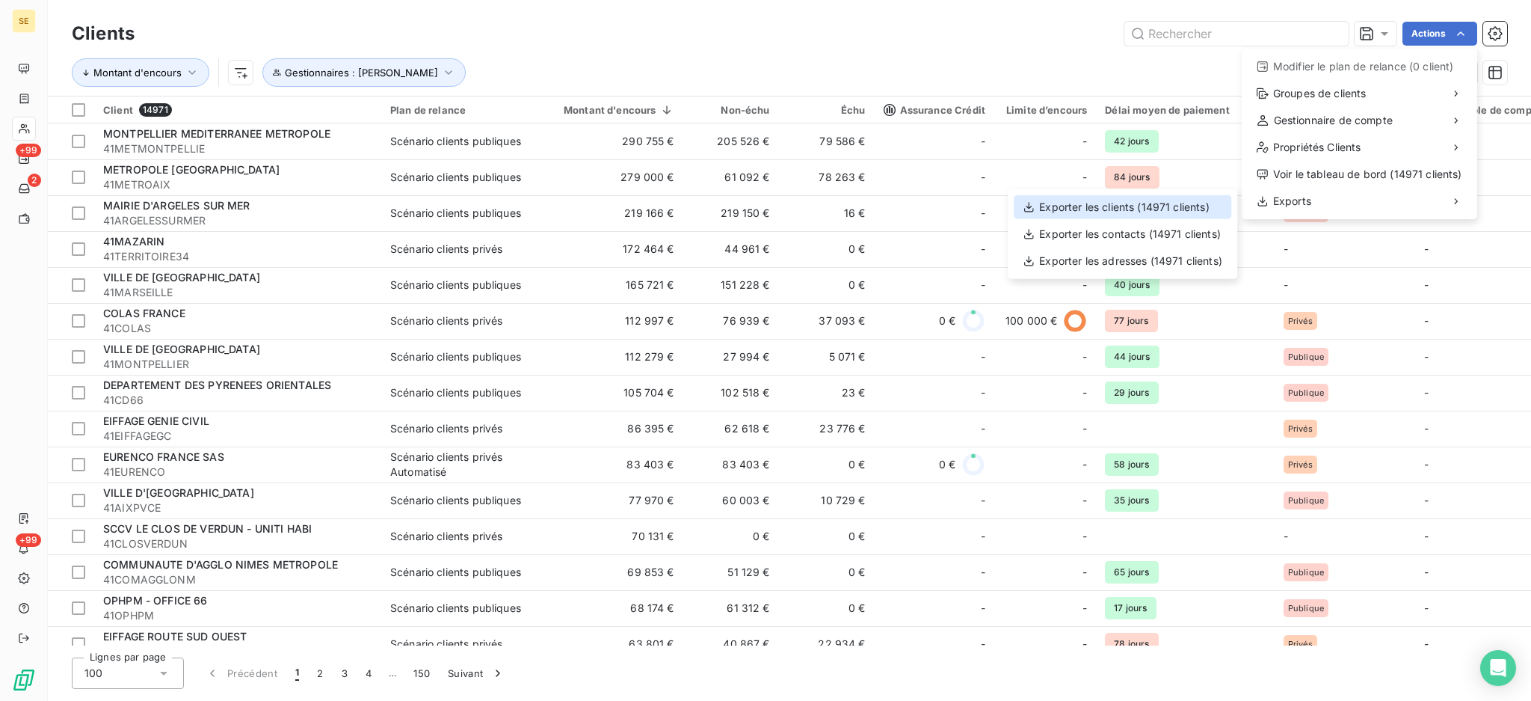
click at [1174, 209] on div "Exporter les clients (14971 clients)" at bounding box center [1123, 207] width 218 height 24
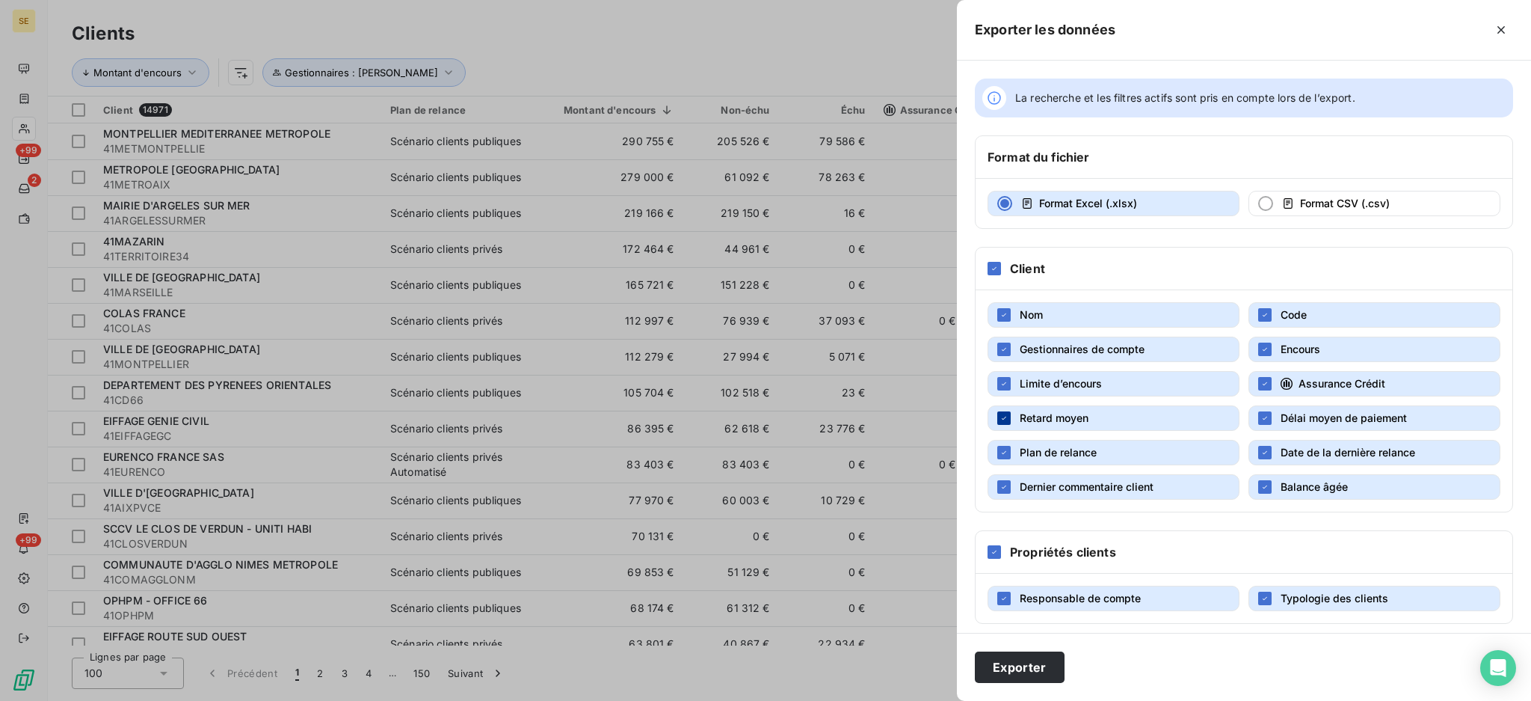
click at [1003, 418] on icon "button" at bounding box center [1004, 418] width 9 height 9
click at [1007, 381] on icon "button" at bounding box center [1004, 383] width 9 height 9
click at [1007, 489] on icon "button" at bounding box center [1004, 486] width 9 height 9
click at [1261, 384] on icon "button" at bounding box center [1265, 383] width 9 height 9
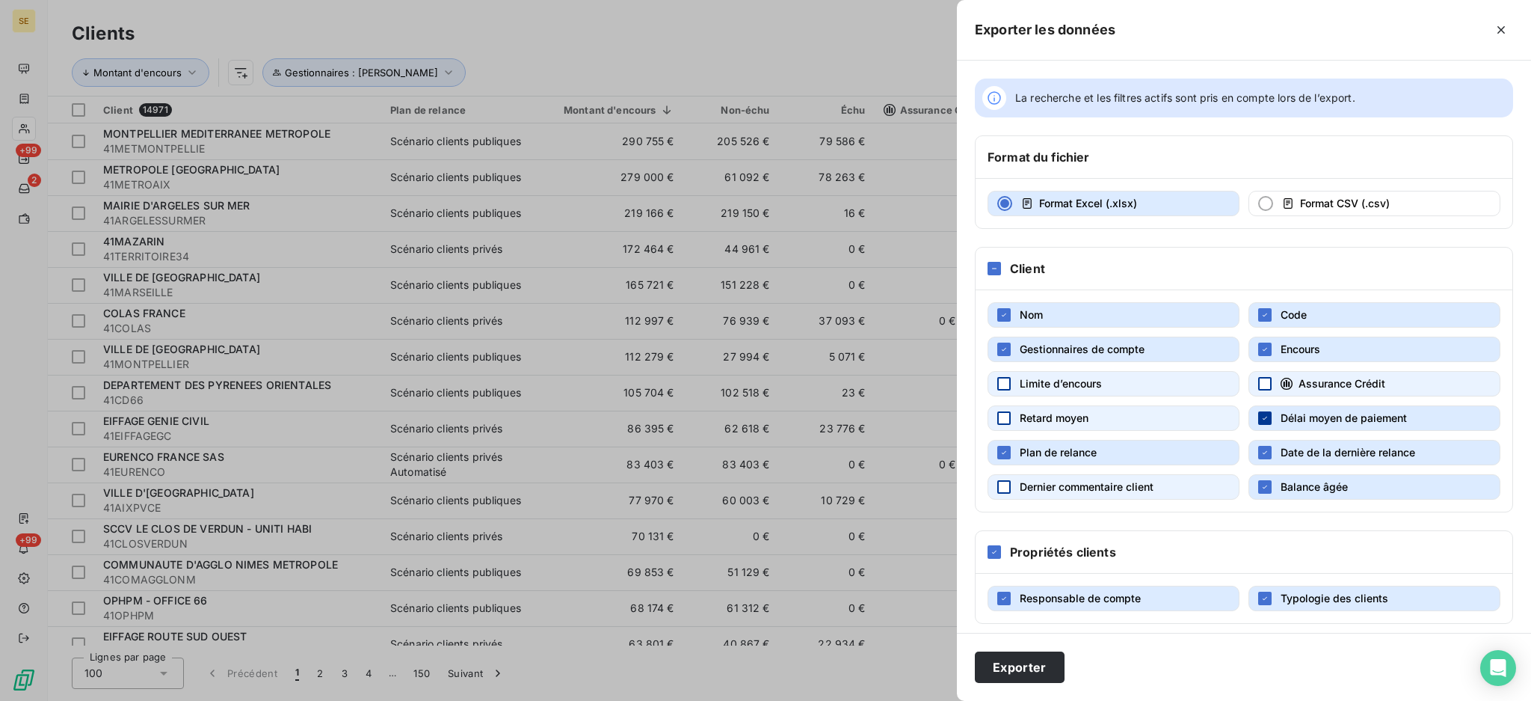
click at [1261, 420] on icon "button" at bounding box center [1265, 418] width 9 height 9
click at [1264, 458] on div "button" at bounding box center [1265, 452] width 13 height 13
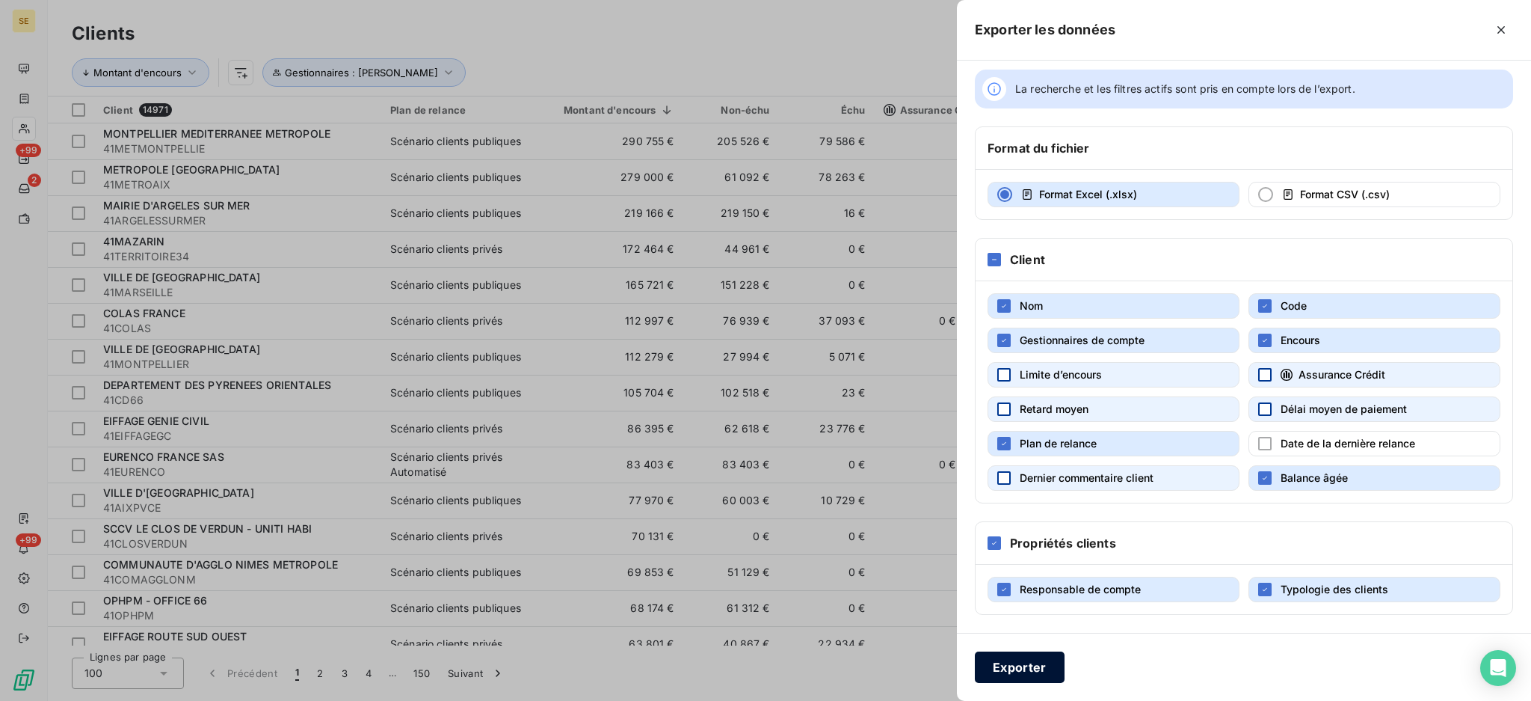
click at [1025, 669] on button "Exporter" at bounding box center [1020, 666] width 90 height 31
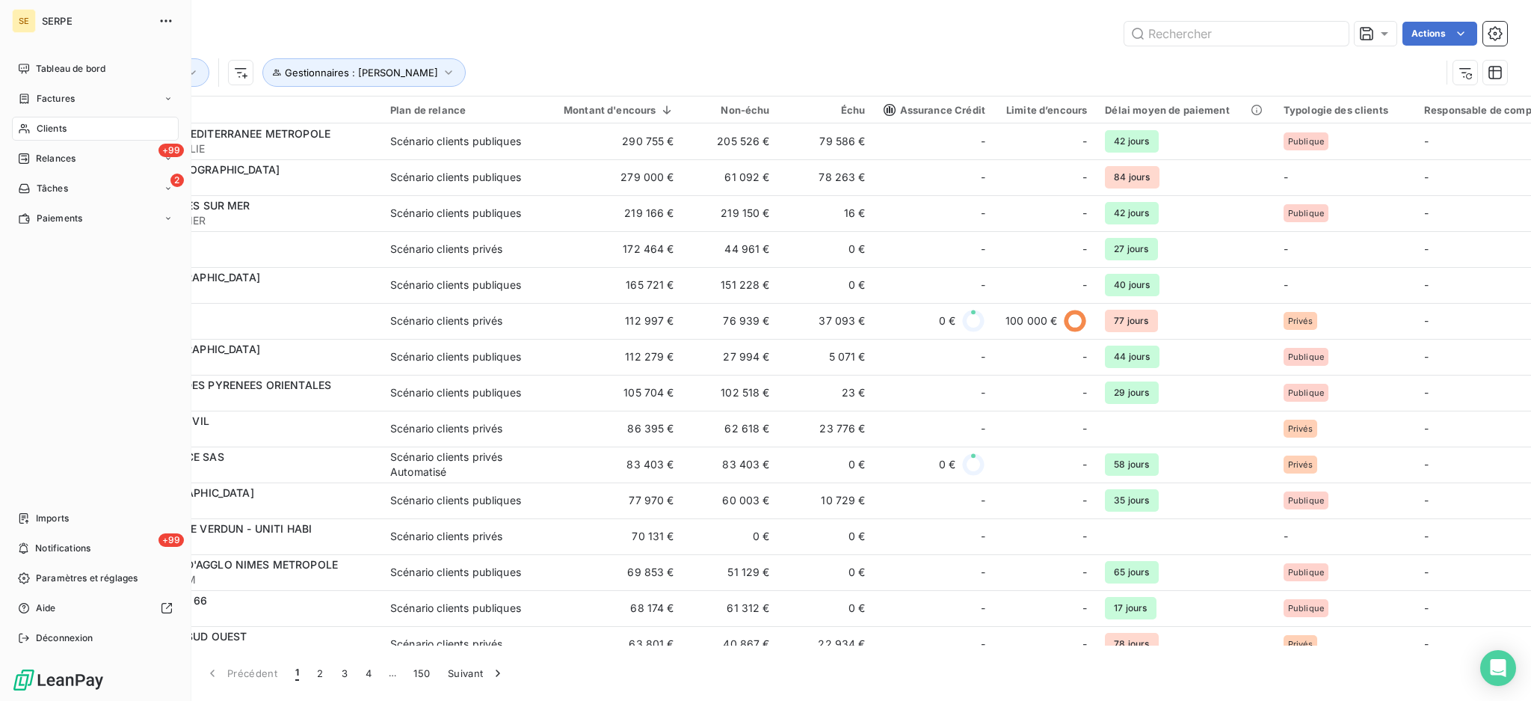
click at [60, 19] on span "SERPE" at bounding box center [96, 21] width 108 height 12
click at [68, 636] on span "Déconnexion" at bounding box center [65, 637] width 58 height 13
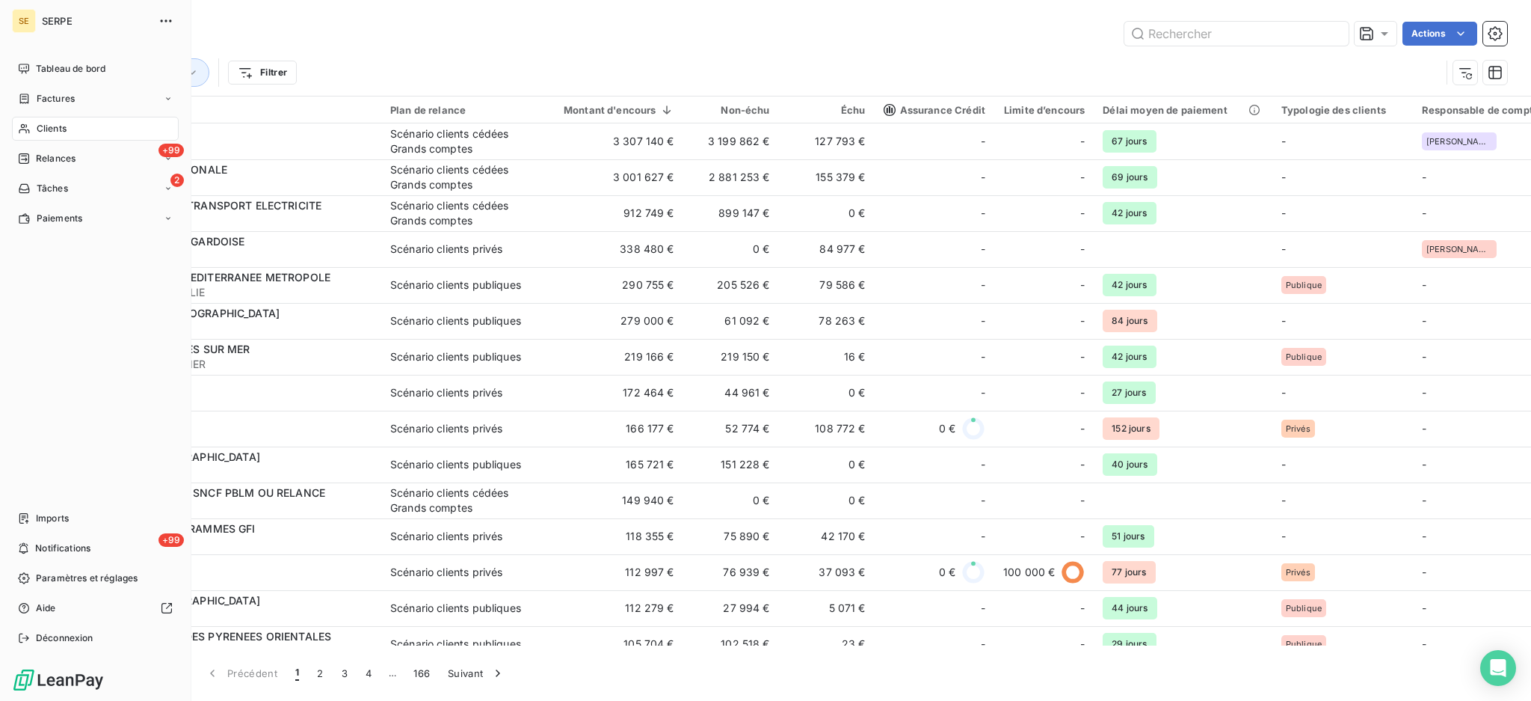
click at [34, 132] on div "Clients" at bounding box center [95, 129] width 167 height 24
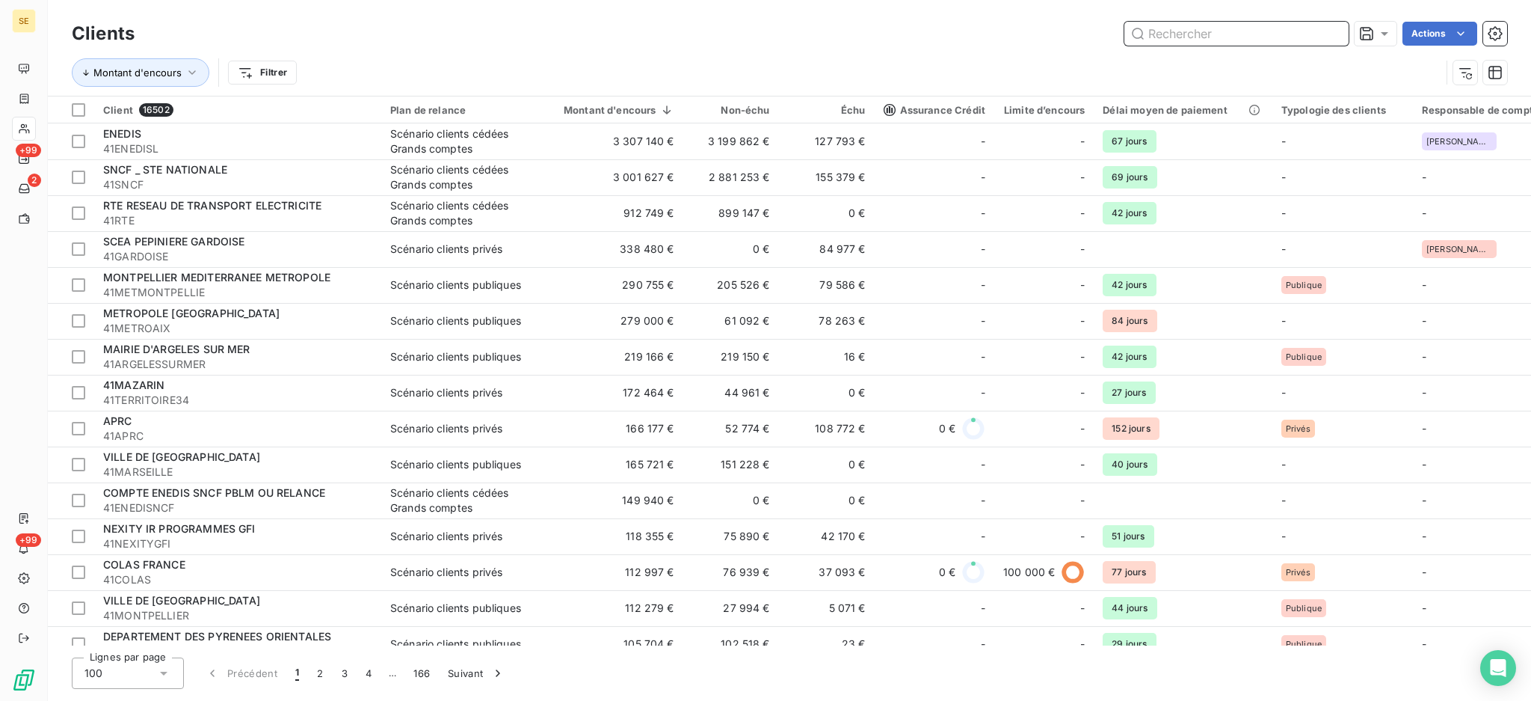
click at [1211, 31] on input "text" at bounding box center [1237, 34] width 224 height 24
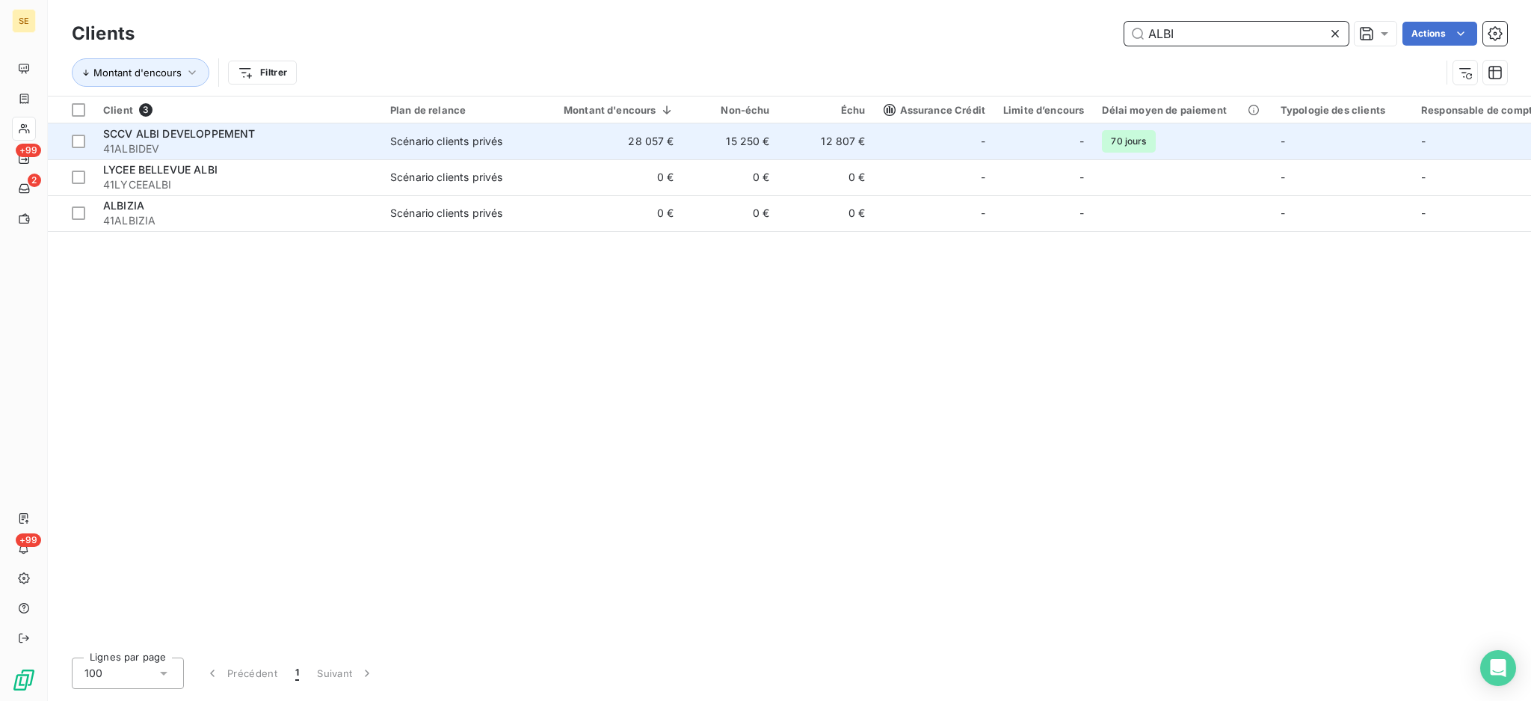
type input "ALBI"
click at [656, 133] on td "28 057 €" at bounding box center [610, 141] width 147 height 36
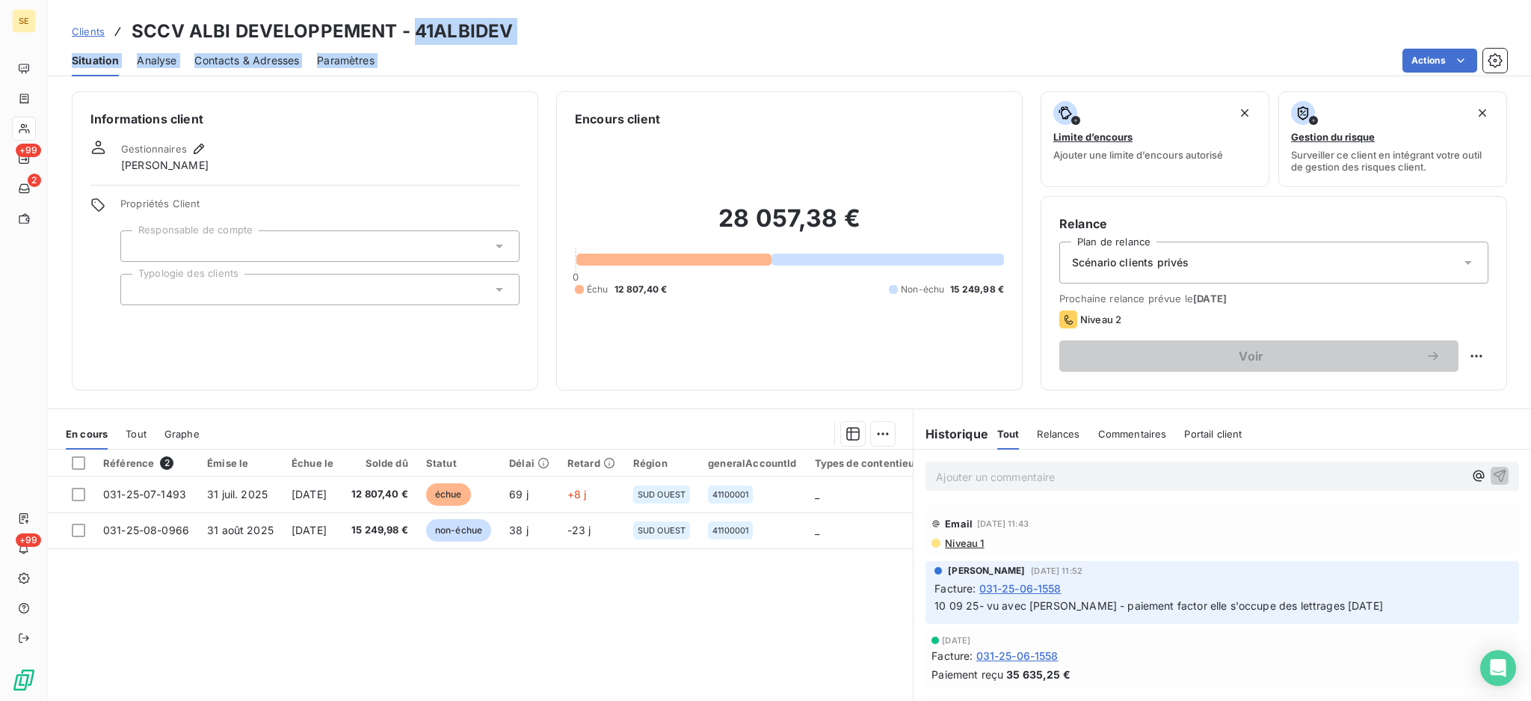
drag, startPoint x: 425, startPoint y: 31, endPoint x: 608, endPoint y: 56, distance: 184.1
click at [608, 56] on div "Clients SCCV ALBI DEVELOPPEMENT - 41ALBIDEV Situation Analyse Contacts & Adress…" at bounding box center [790, 38] width 1484 height 76
click at [567, 30] on div "Clients SCCV ALBI DEVELOPPEMENT - 41ALBIDEV" at bounding box center [790, 31] width 1484 height 27
drag, startPoint x: 440, startPoint y: 46, endPoint x: 506, endPoint y: 31, distance: 66.8
click at [506, 31] on h3 "SCCV ALBI DEVELOPPEMENT - 41ALBIDEV" at bounding box center [322, 31] width 381 height 27
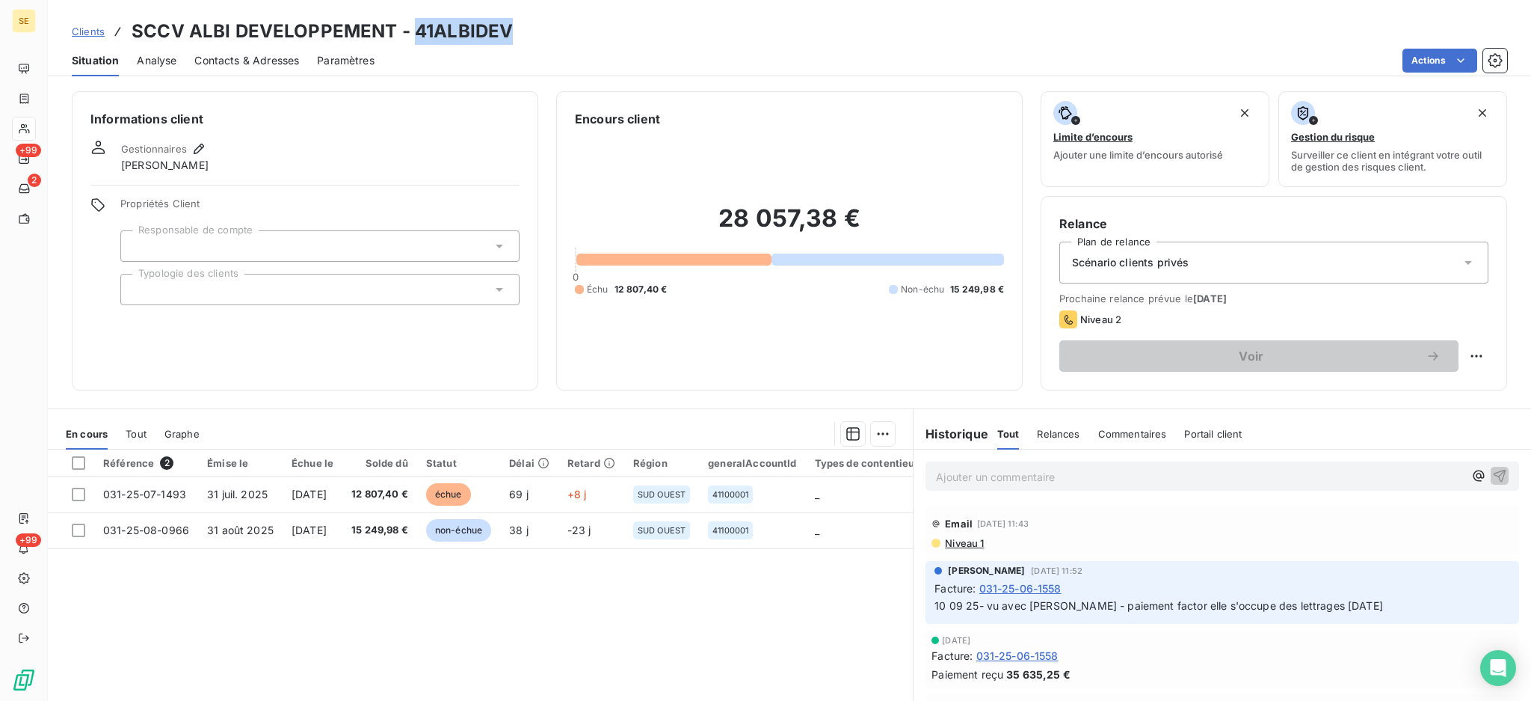
copy h3 "41ALBIDEV"
